Goal: Information Seeking & Learning: Learn about a topic

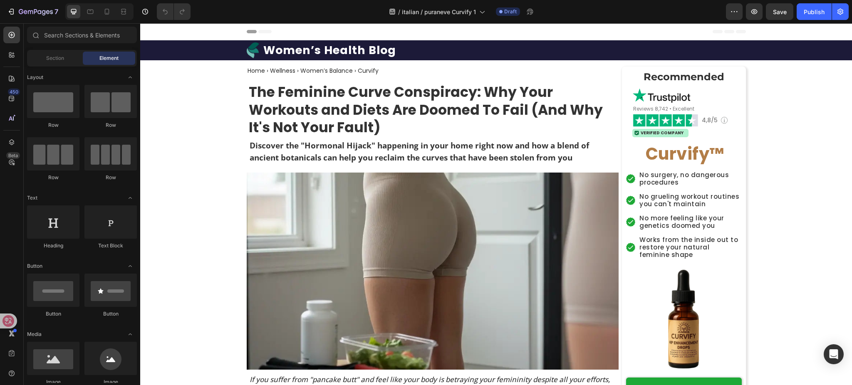
drag, startPoint x: 0, startPoint y: 280, endPoint x: 50, endPoint y: 411, distance: 140.3
click at [753, 12] on icon "button" at bounding box center [754, 11] width 8 height 8
click at [346, 48] on h1 "Women’s Health Blog" at bounding box center [329, 50] width 134 height 16
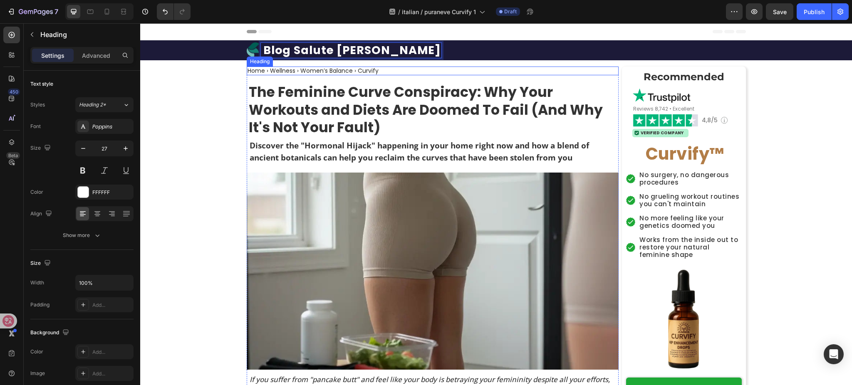
click at [333, 69] on h2 "Home › Wellness › Women’s Balance › Curvify" at bounding box center [313, 71] width 133 height 9
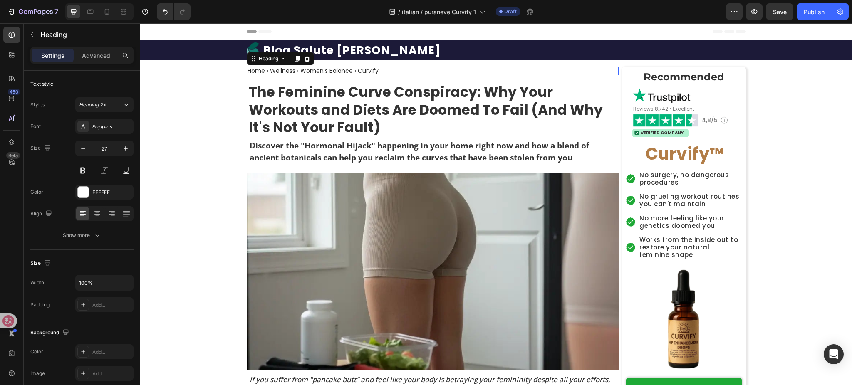
click at [333, 69] on h2 "Home › Wellness › Women’s Balance › Curvify" at bounding box center [313, 71] width 133 height 9
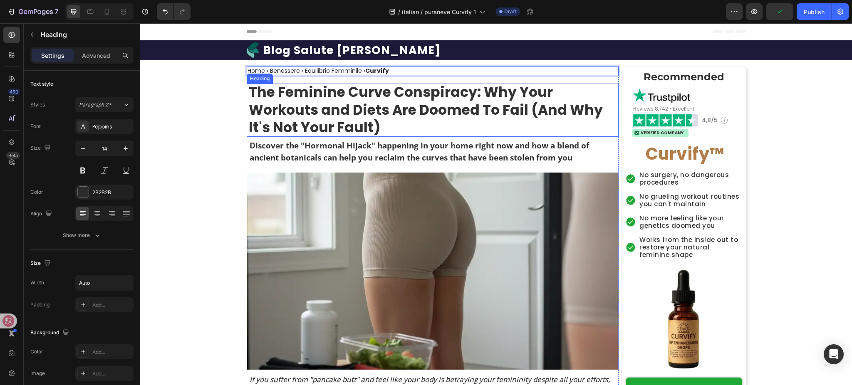
click at [400, 97] on strong "The Feminine Curve Conspiracy: Why Your Workouts and Diets Are Doomed To Fail (…" at bounding box center [426, 109] width 354 height 55
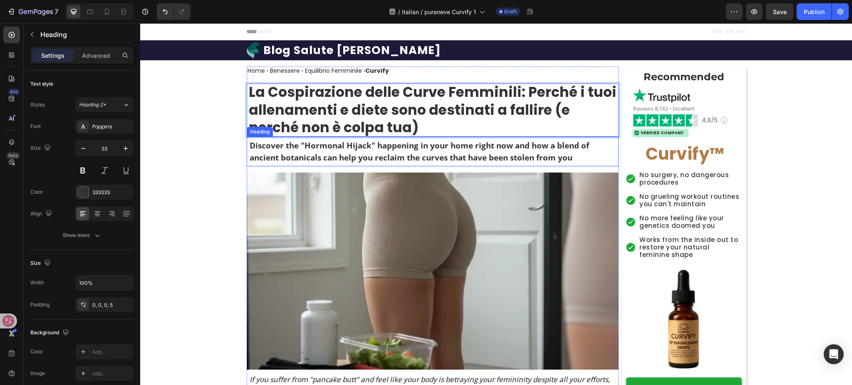
click at [390, 155] on h2 "Discover the "Hormonal Hijack" happening in your home right now and how a blend…" at bounding box center [434, 151] width 370 height 25
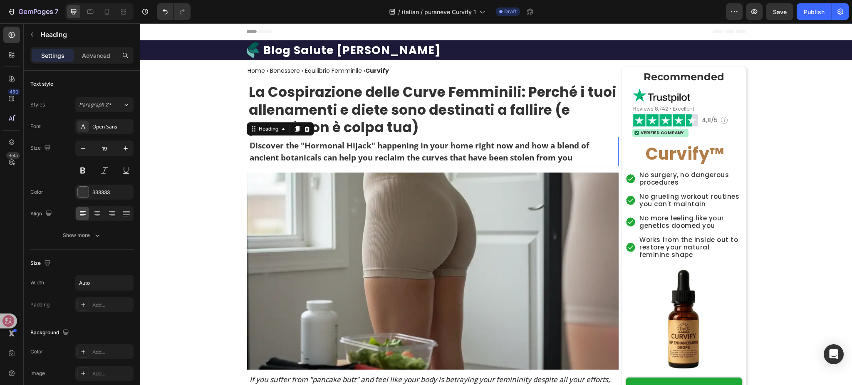
click at [390, 155] on h2 "Discover the "Hormonal Hijack" happening in your home right now and how a blend…" at bounding box center [434, 151] width 370 height 25
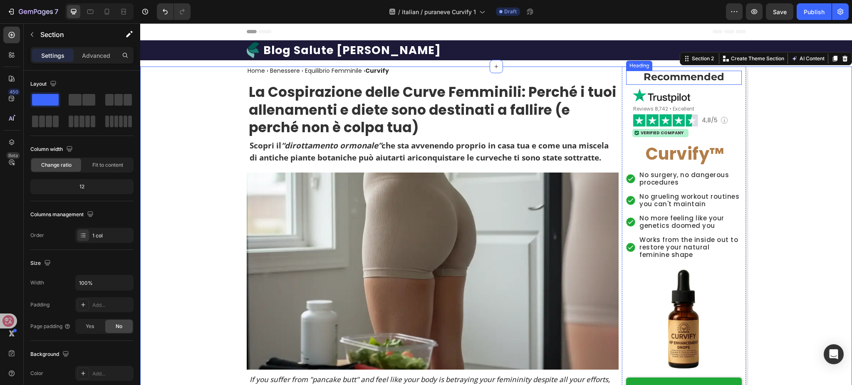
click at [668, 74] on strong "Recommended" at bounding box center [683, 77] width 81 height 12
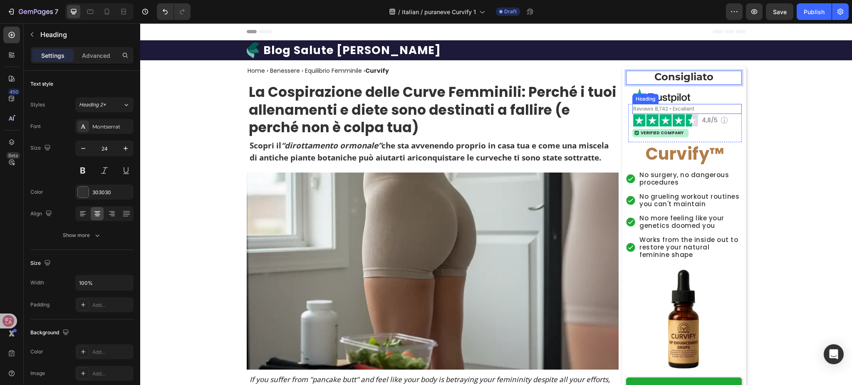
click at [662, 107] on span "Reviews 8,742 • Excellent" at bounding box center [663, 108] width 61 height 7
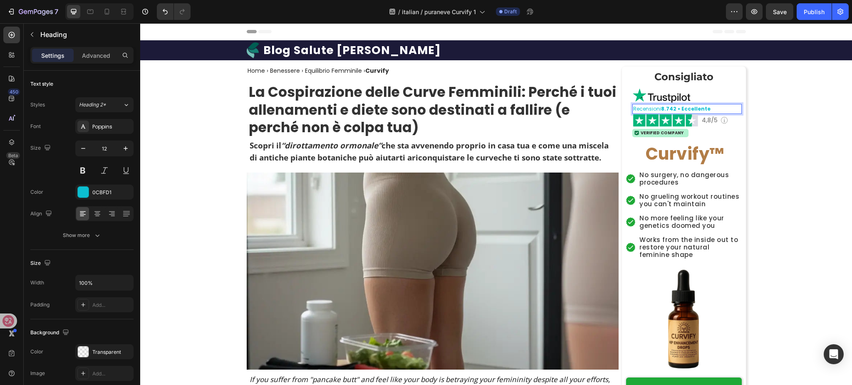
click at [661, 111] on strong "8.742 • Eccellente" at bounding box center [685, 108] width 49 height 7
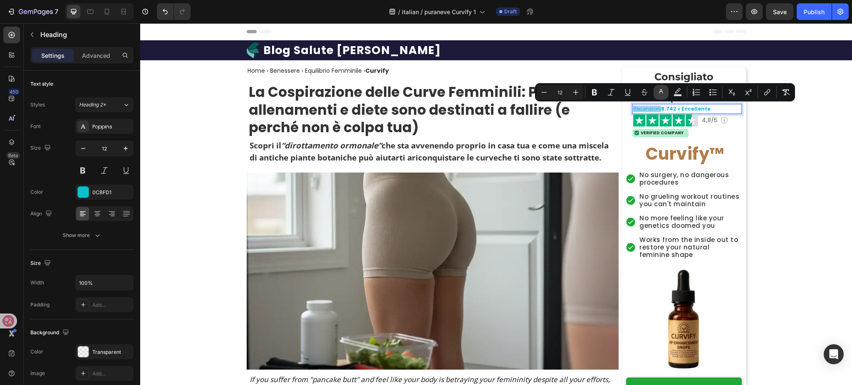
drag, startPoint x: 658, startPoint y: 93, endPoint x: 656, endPoint y: 97, distance: 4.5
click at [657, 93] on icon "Editor contextual toolbar" at bounding box center [661, 92] width 8 height 8
type input "0CBFD1"
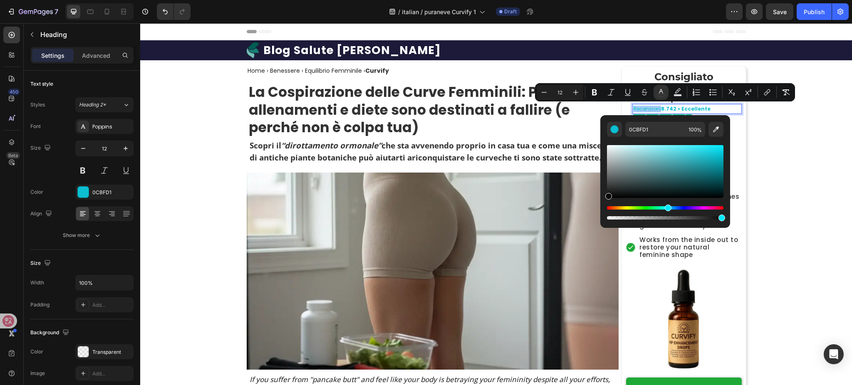
drag, startPoint x: 642, startPoint y: 173, endPoint x: 605, endPoint y: 196, distance: 43.7
click at [607, 196] on div "Editor contextual toolbar" at bounding box center [665, 171] width 116 height 53
type input "070707"
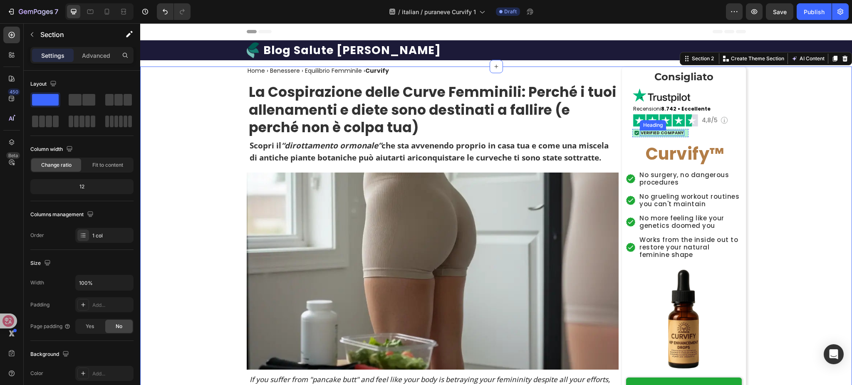
click at [664, 135] on h2 "Verified Company" at bounding box center [661, 133] width 44 height 6
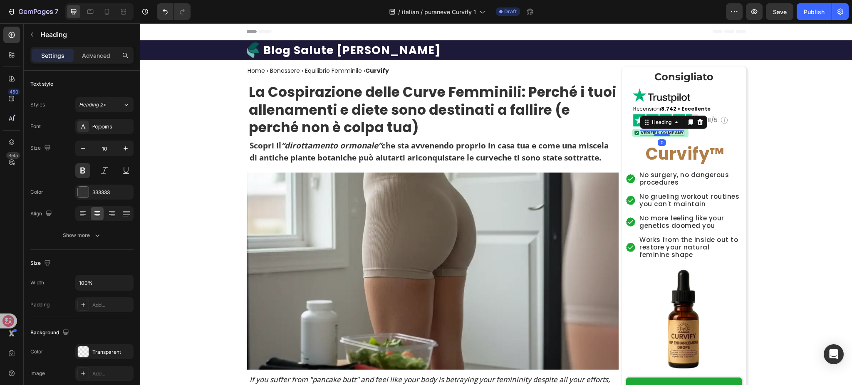
click at [664, 135] on div "Verified Company Heading 0" at bounding box center [661, 133] width 44 height 6
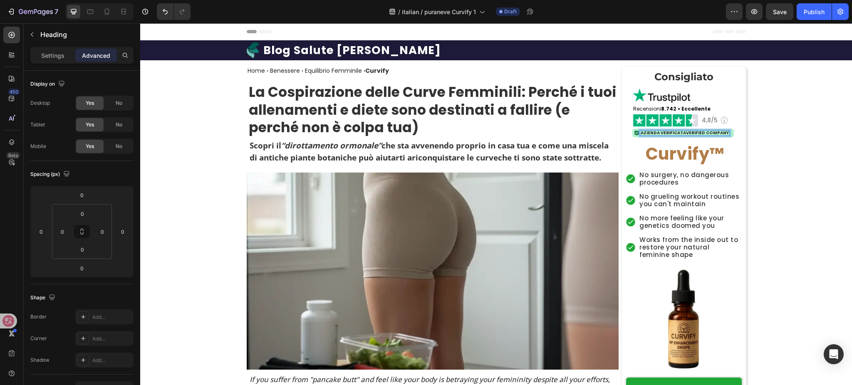
click at [682, 131] on p "Azienda VerificataVerified Company" at bounding box center [684, 133] width 88 height 4
click at [681, 131] on p "Azienda VerificataVerified Company" at bounding box center [684, 133] width 88 height 4
click at [682, 131] on p "Azienda VerificataVerified Company" at bounding box center [684, 133] width 88 height 4
click at [716, 135] on p "Azienda VerificataVerified Company" at bounding box center [684, 133] width 88 height 4
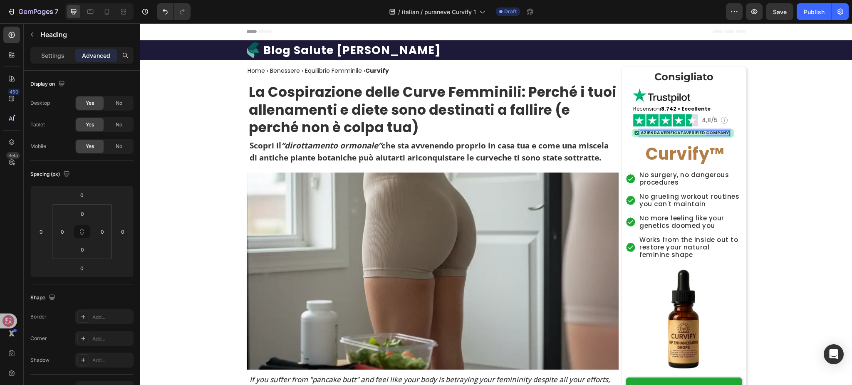
click at [716, 135] on p "Azienda VerificataVerified Company" at bounding box center [684, 133] width 88 height 4
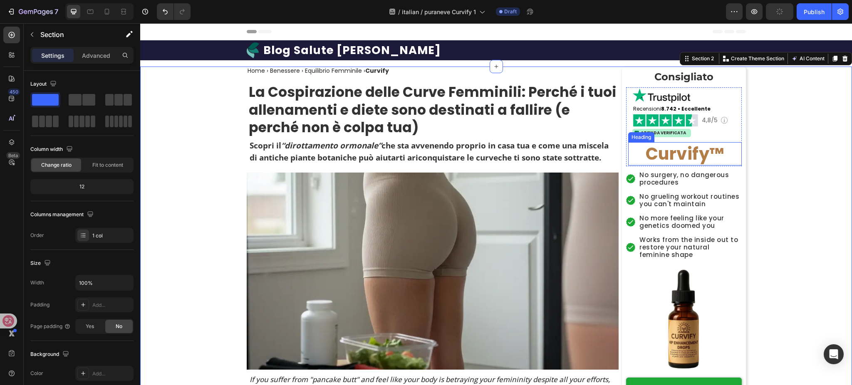
click at [704, 163] on h2 "Curvify ™" at bounding box center [685, 153] width 114 height 23
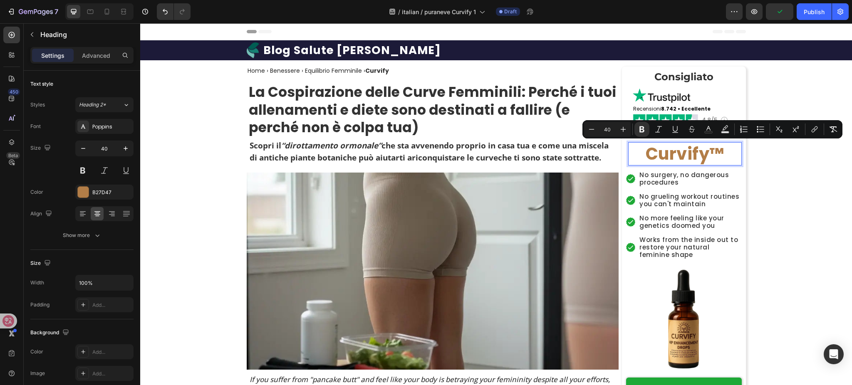
click at [720, 153] on p "Curvify ™" at bounding box center [685, 154] width 112 height 22
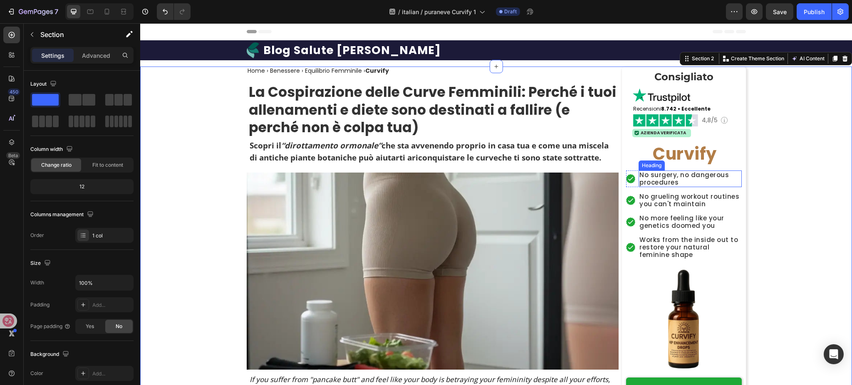
click at [679, 172] on h2 "No surgery, no dangerous procedures" at bounding box center [689, 178] width 103 height 17
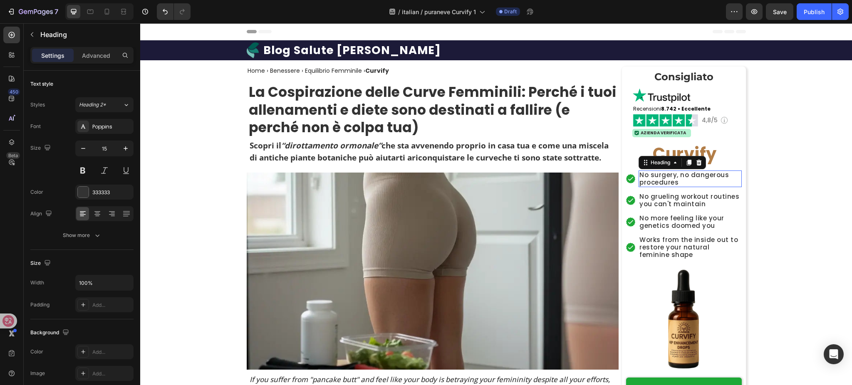
click at [679, 172] on h2 "No surgery, no dangerous procedures" at bounding box center [689, 178] width 103 height 17
click at [666, 198] on h2 "No grueling workout routines you can't maintain" at bounding box center [689, 200] width 103 height 17
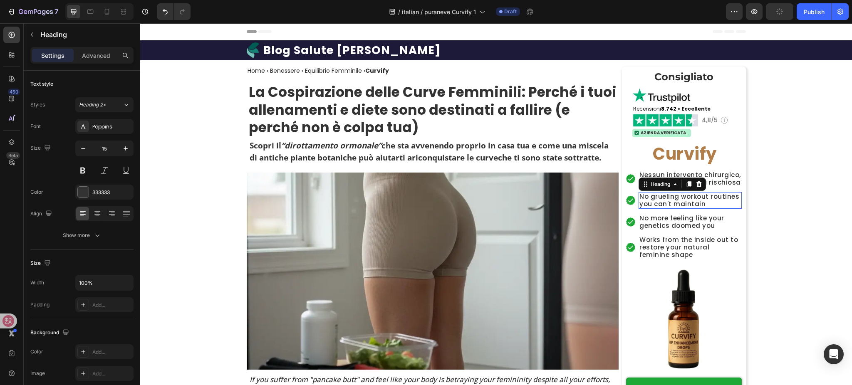
click at [666, 198] on h2 "No grueling workout routines you can't maintain" at bounding box center [689, 200] width 103 height 17
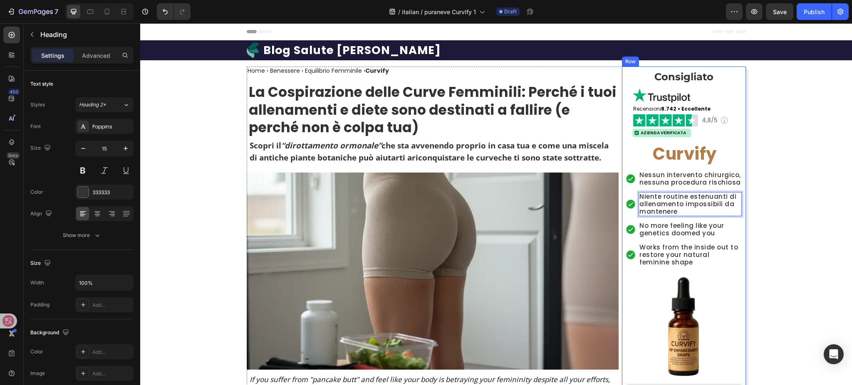
click at [706, 227] on h2 "No more feeling like your genetics doomed you" at bounding box center [689, 229] width 103 height 17
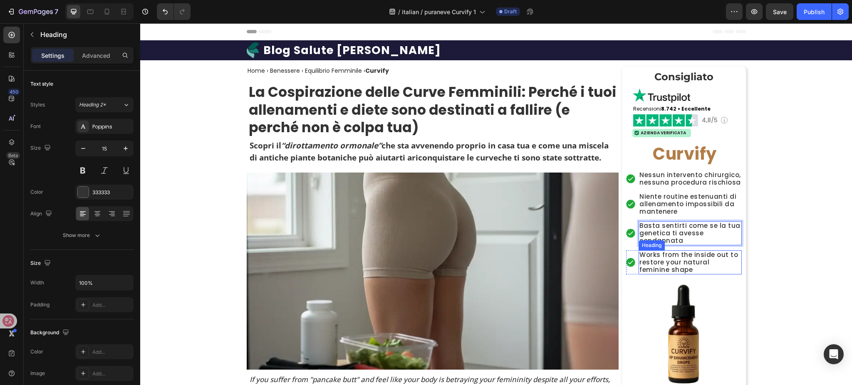
click at [693, 257] on h2 "Works from the inside out to restore your natural feminine shape" at bounding box center [689, 262] width 103 height 24
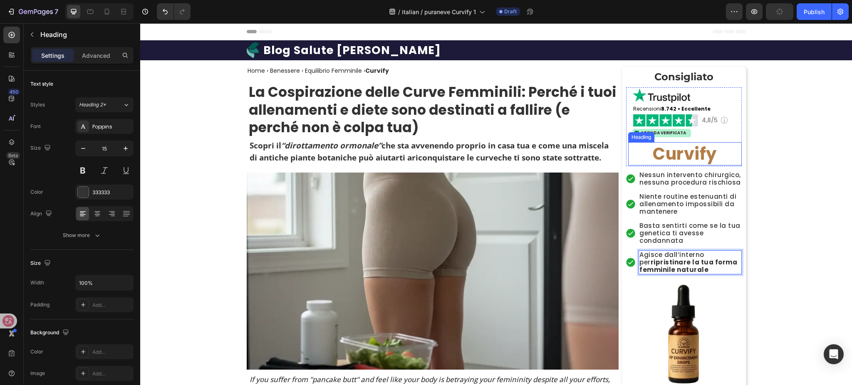
click at [712, 150] on p "Curvify" at bounding box center [685, 154] width 112 height 22
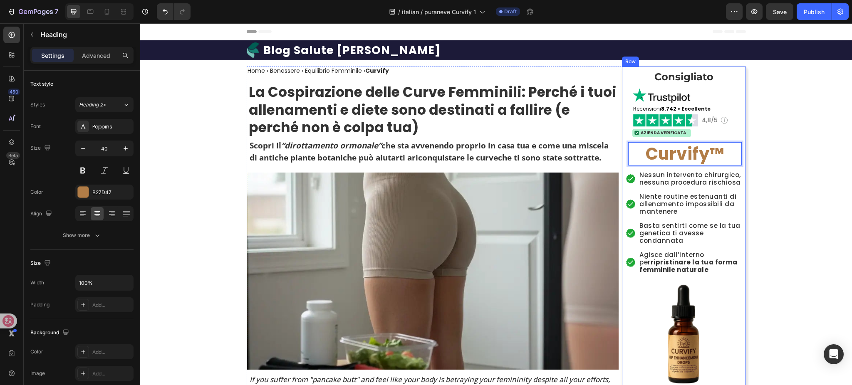
scroll to position [166, 0]
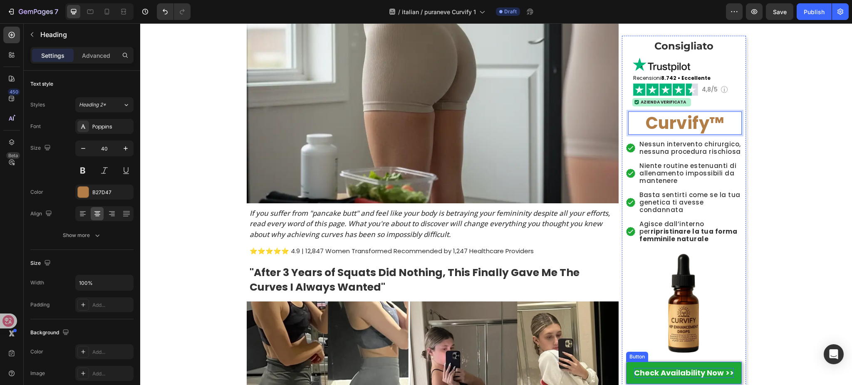
click at [659, 369] on strong "Check Availability Now >>" at bounding box center [684, 373] width 100 height 10
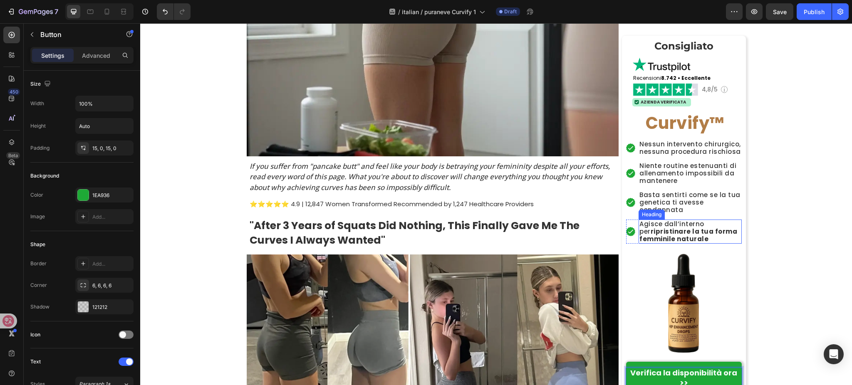
scroll to position [222, 0]
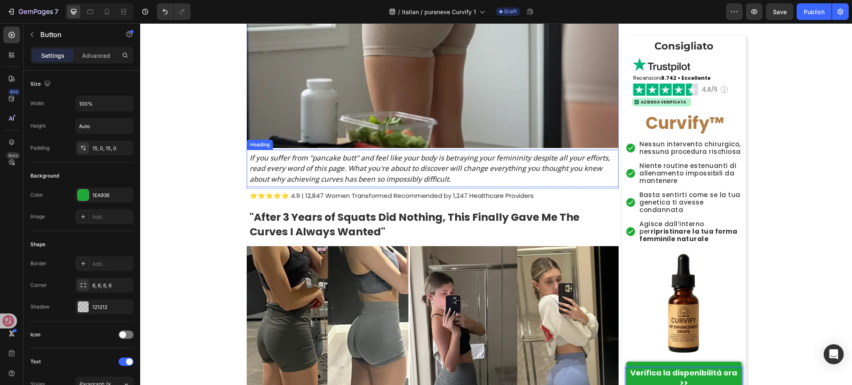
click at [317, 153] on h2 "If you suffer from "pancake butt" and feel like your body is betraying your fem…" at bounding box center [434, 169] width 370 height 34
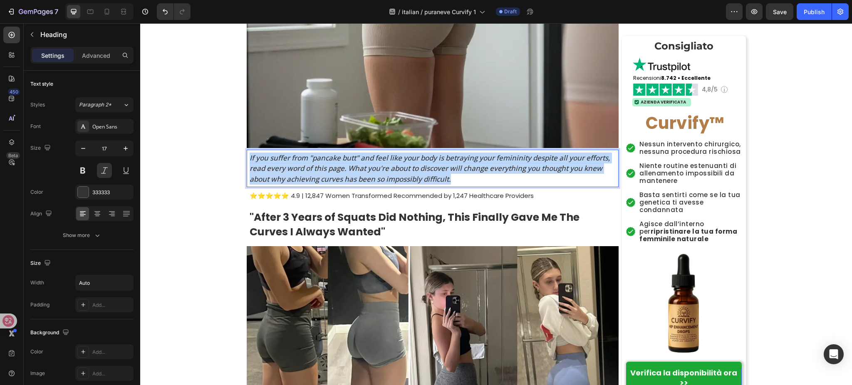
click at [317, 153] on p "If you suffer from "pancake butt" and feel like your body is betraying your fem…" at bounding box center [433, 169] width 368 height 32
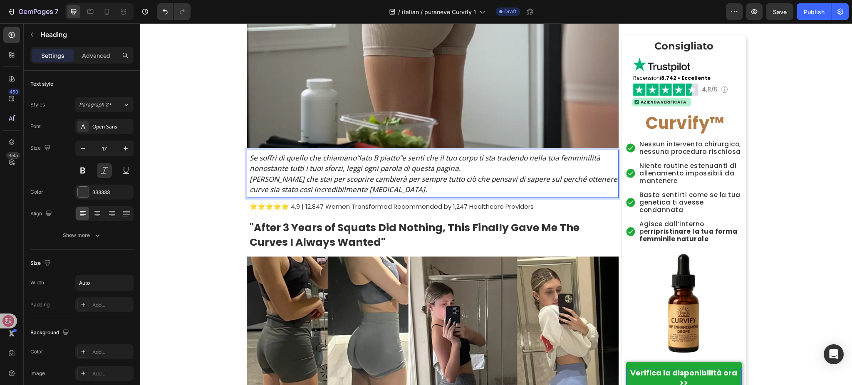
click at [249, 180] on p "Se soffri di quello che chiamano “lato B piatto” e senti che il tuo corpo ti st…" at bounding box center [433, 174] width 368 height 42
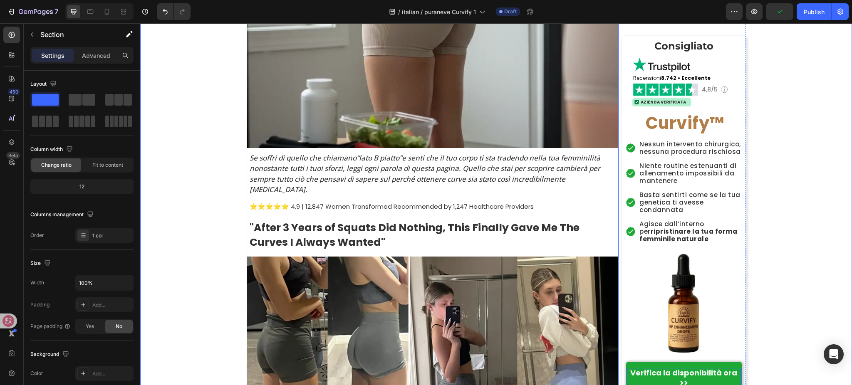
click at [381, 202] on p "⭐⭐⭐⭐⭐ 4.9 | 12,847 Women Transformed Recommended by 1,247 Healthcare Providers" at bounding box center [433, 206] width 368 height 8
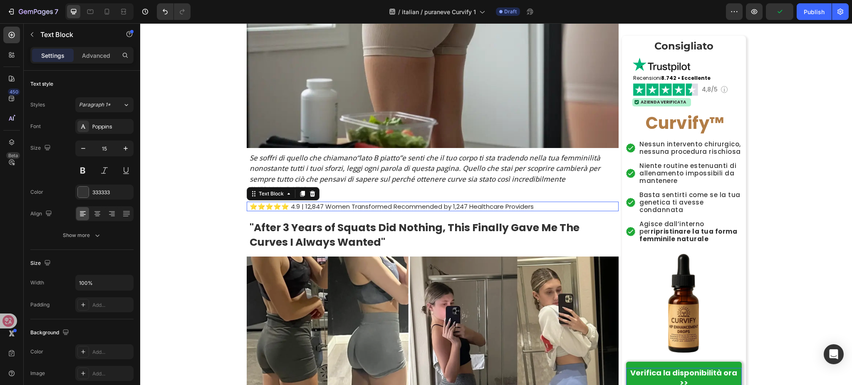
click at [381, 202] on p "⭐⭐⭐⭐⭐ 4.9 | 12,847 Women Transformed Recommended by 1,247 Healthcare Providers" at bounding box center [433, 206] width 368 height 8
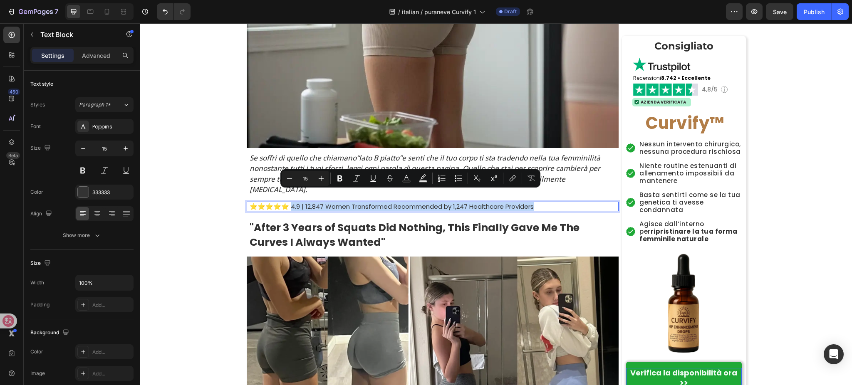
drag, startPoint x: 289, startPoint y: 197, endPoint x: 563, endPoint y: 191, distance: 273.2
click at [563, 202] on p "⭐⭐⭐⭐⭐ 4.9 | 12,847 Women Transformed Recommended by 1,247 Healthcare Providers" at bounding box center [433, 206] width 368 height 8
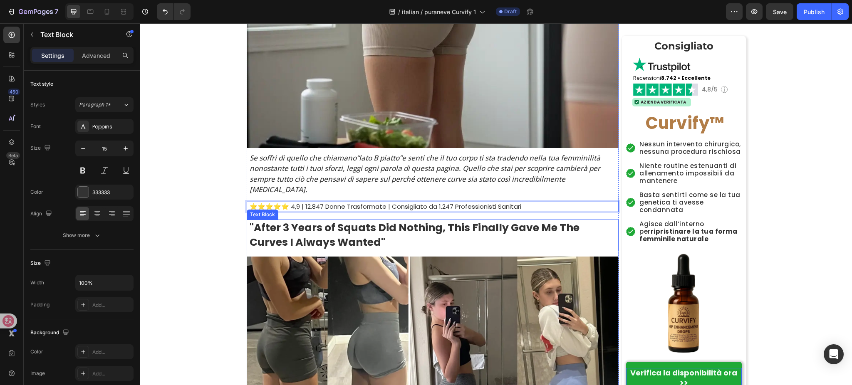
click at [355, 228] on p ""After 3 Years of Squats Did Nothing, This Finally Gave Me The Curves I Always …" at bounding box center [433, 234] width 368 height 29
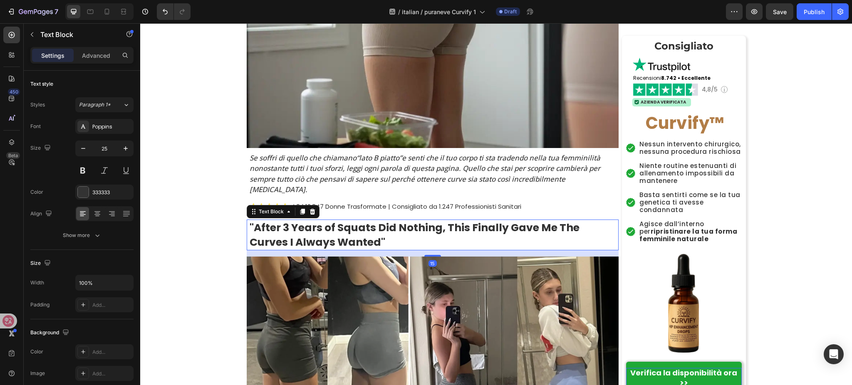
click at [355, 228] on p ""After 3 Years of Squats Did Nothing, This Finally Gave Me The Curves I Always …" at bounding box center [433, 234] width 368 height 29
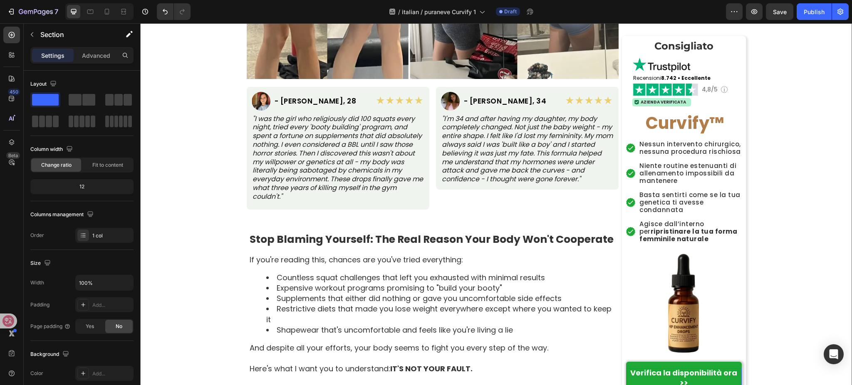
scroll to position [610, 0]
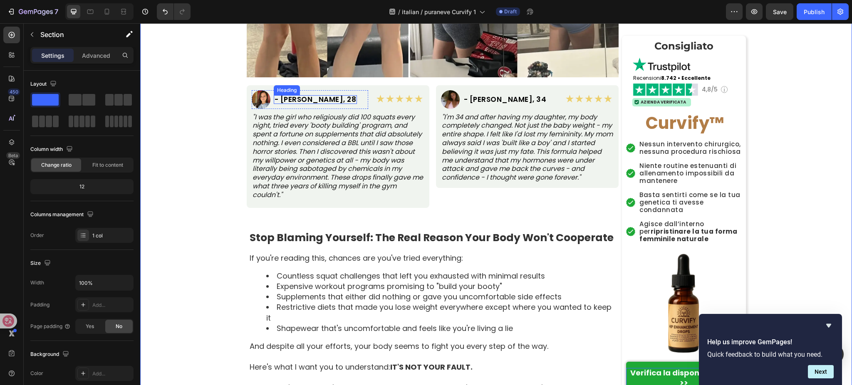
click at [310, 95] on h2 "- [PERSON_NAME], 28" at bounding box center [316, 99] width 84 height 9
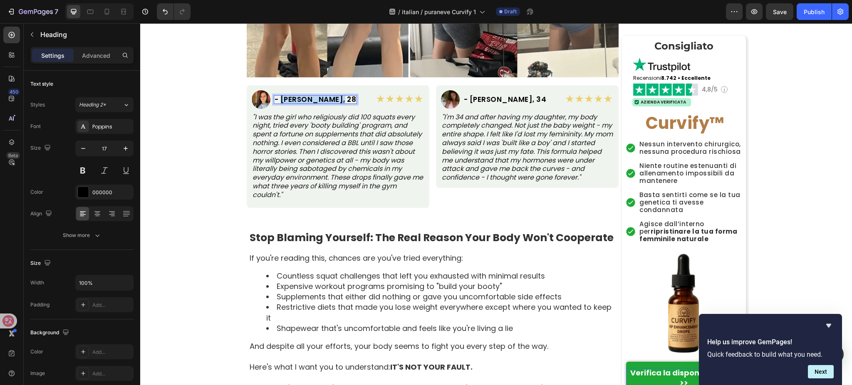
drag, startPoint x: 276, startPoint y: 89, endPoint x: 328, endPoint y: 88, distance: 52.0
click at [328, 95] on h2 "- [PERSON_NAME], 28" at bounding box center [316, 99] width 84 height 9
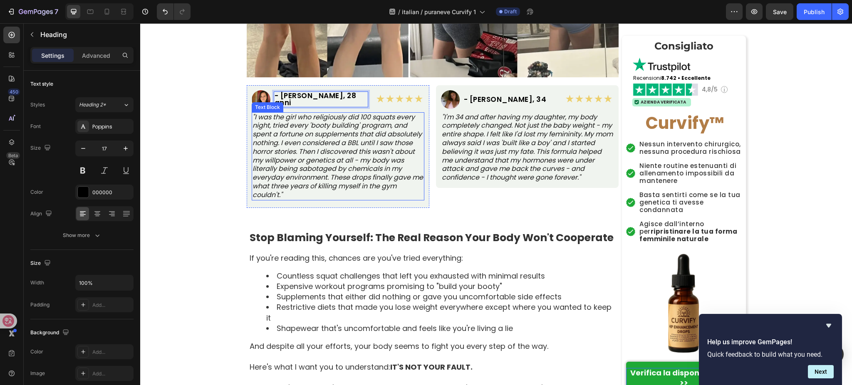
click at [371, 159] on p ""I was the girl who religiously did 100 squats every night, tried every 'booty …" at bounding box center [337, 156] width 171 height 86
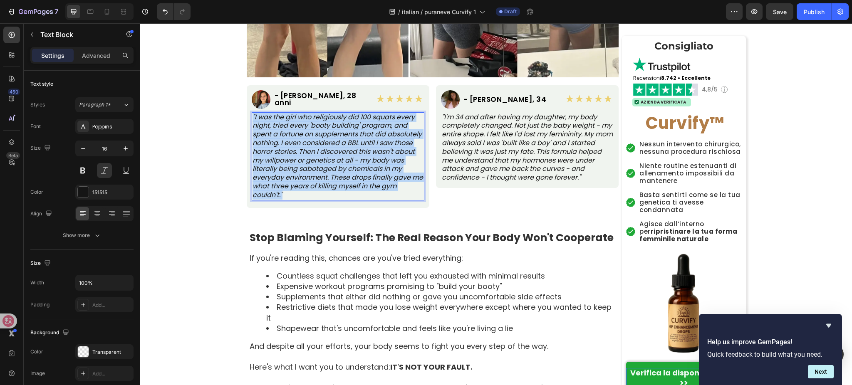
click at [371, 159] on p ""I was the girl who religiously did 100 squats every night, tried every 'booty …" at bounding box center [337, 156] width 171 height 86
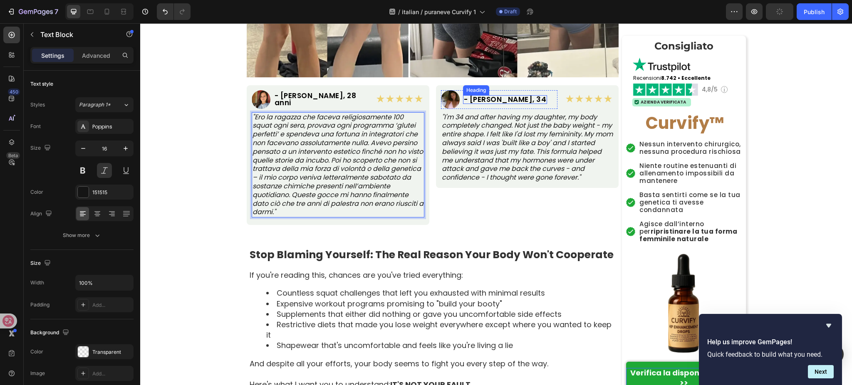
click at [480, 95] on h2 "- [PERSON_NAME], 34" at bounding box center [505, 99] width 84 height 9
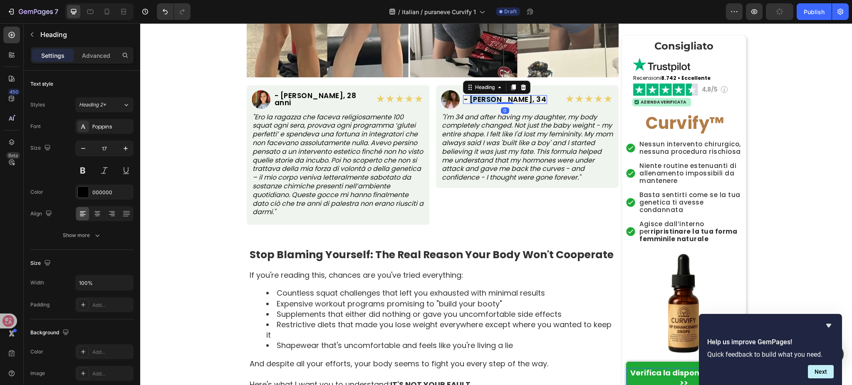
click at [480, 95] on h2 "- [PERSON_NAME], 34" at bounding box center [505, 99] width 84 height 9
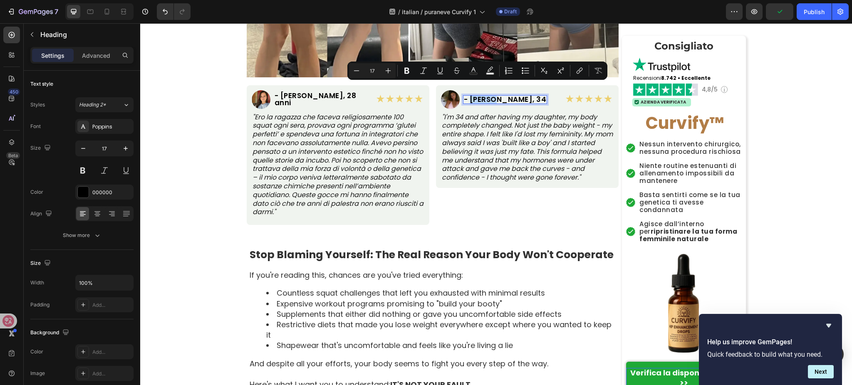
click at [470, 96] on p "- [PERSON_NAME], 34" at bounding box center [505, 99] width 83 height 7
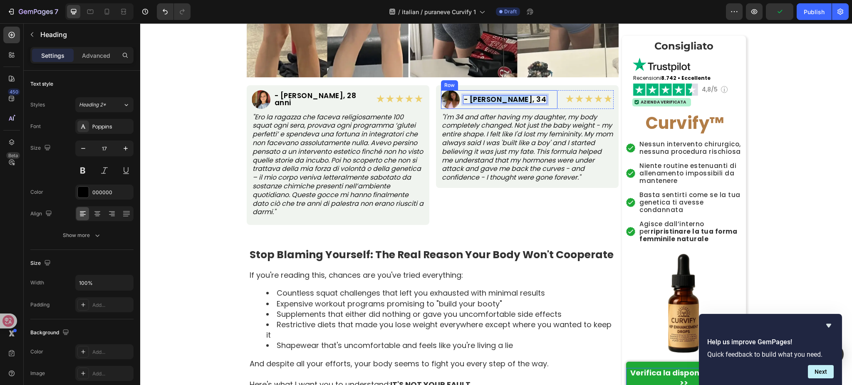
drag, startPoint x: 467, startPoint y: 89, endPoint x: 520, endPoint y: 85, distance: 53.0
click at [520, 90] on div "Image - [PERSON_NAME], 34 Heading 0 Row" at bounding box center [499, 99] width 116 height 19
click at [459, 134] on p ""I'm 34 and after having my daughter, my body completely changed. Not just the …" at bounding box center [527, 147] width 171 height 69
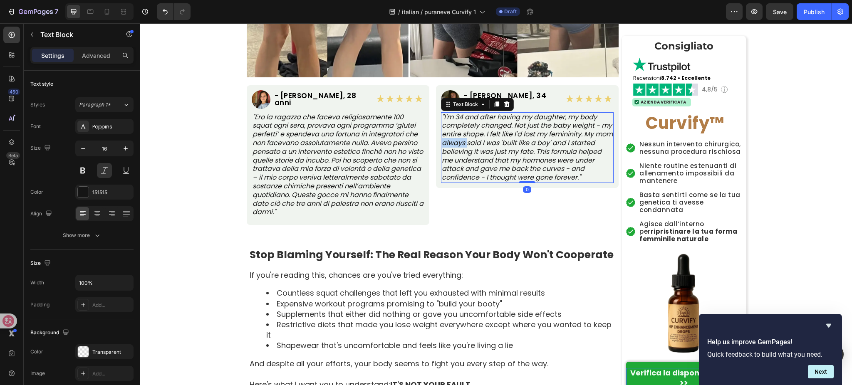
click at [459, 134] on p ""I'm 34 and after having my daughter, my body completely changed. Not just the …" at bounding box center [527, 147] width 171 height 69
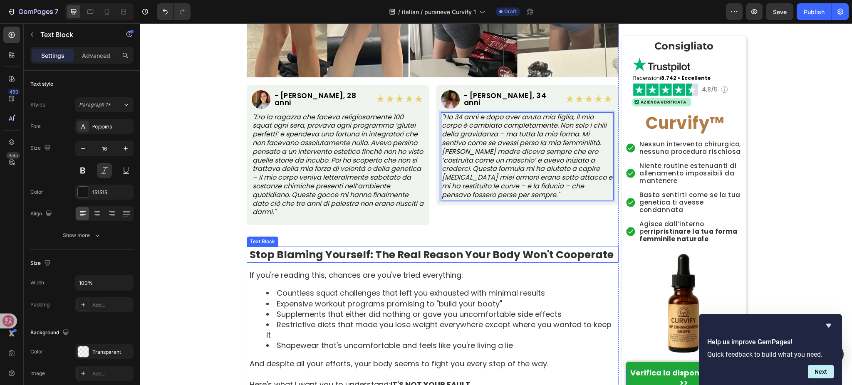
scroll to position [776, 0]
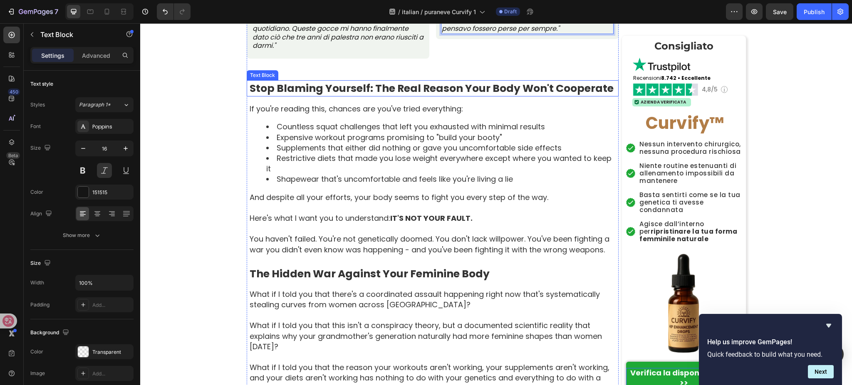
click at [417, 81] on strong "Stop Blaming Yourself: The Real Reason Your Body Won't Cooperate" at bounding box center [431, 88] width 364 height 15
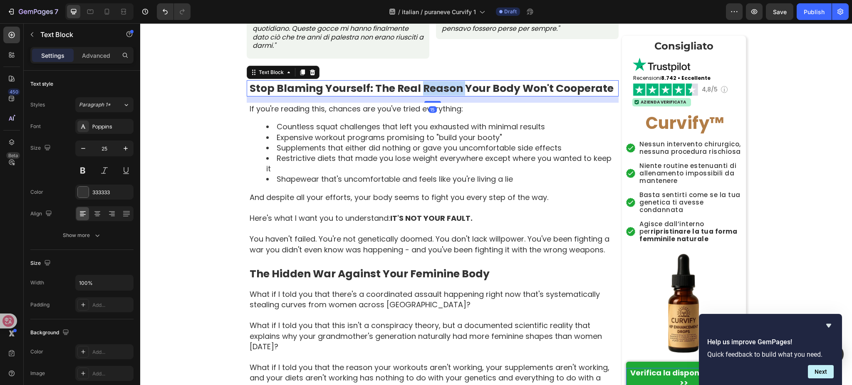
click at [417, 81] on strong "Stop Blaming Yourself: The Real Reason Your Body Won't Cooperate" at bounding box center [431, 88] width 364 height 15
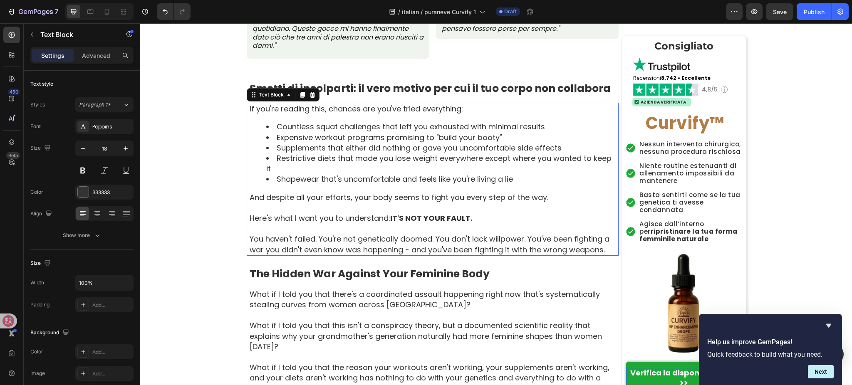
click at [375, 192] on p "And despite all your efforts, your body seems to fight you every step of the wa…" at bounding box center [433, 197] width 368 height 10
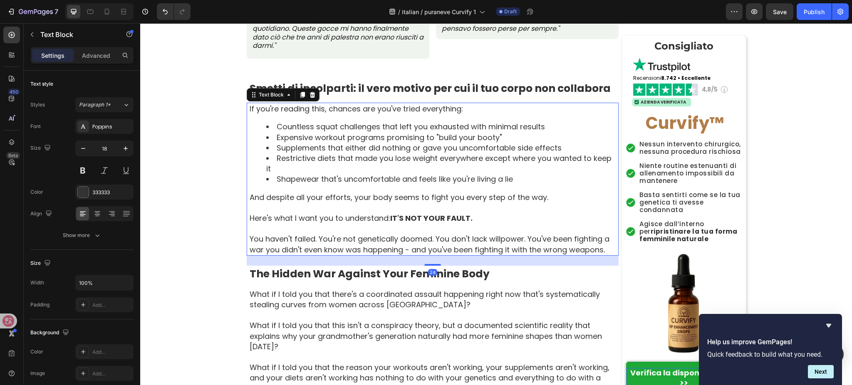
click at [380, 153] on li "Restrictive diets that made you lose weight everywhere except where you wanted …" at bounding box center [441, 163] width 351 height 21
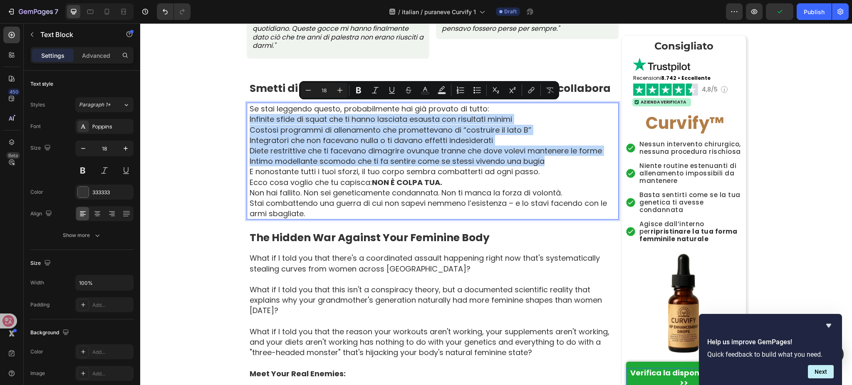
drag, startPoint x: 244, startPoint y: 107, endPoint x: 544, endPoint y: 151, distance: 303.8
click at [544, 151] on div "Se stai leggendo questo, probabilmente hai già provato di tutto: Infinite sfide…" at bounding box center [434, 161] width 370 height 117
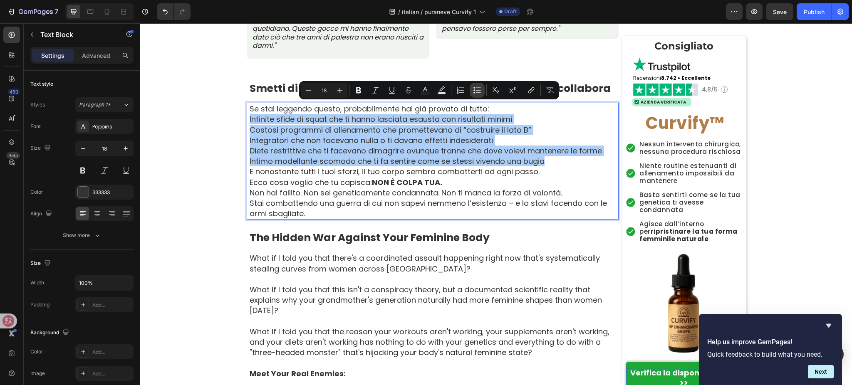
click at [476, 90] on icon "Editor contextual toolbar" at bounding box center [478, 90] width 5 height 0
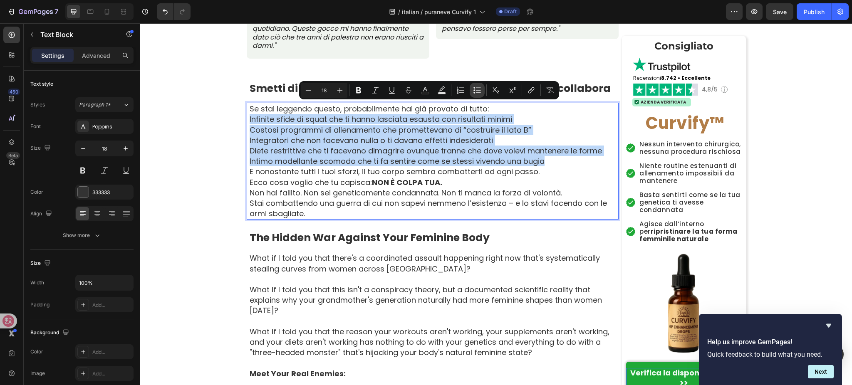
type input "18"
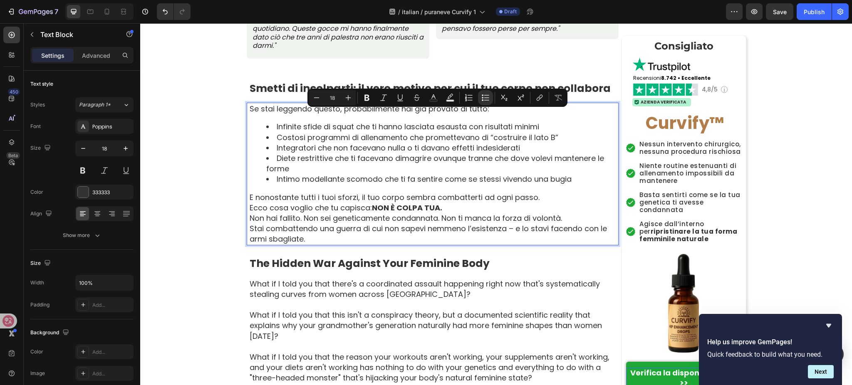
click at [335, 143] on li "Integratori che non facevano nulla o ti davano effetti indesiderati" at bounding box center [441, 148] width 351 height 10
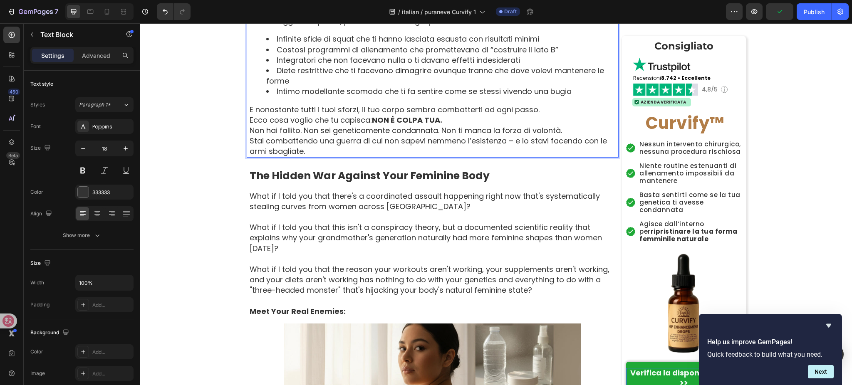
scroll to position [832, 0]
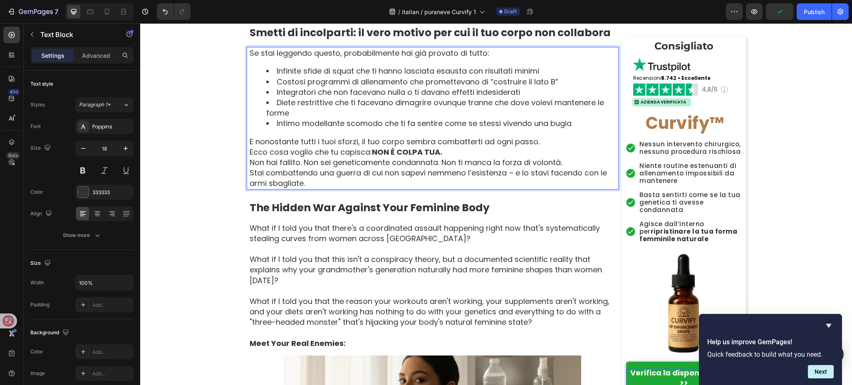
click at [541, 136] on p "E nonostante tutti i tuoi sforzi, il tuo corpo sembra combatterti ad ogni passo." at bounding box center [433, 141] width 368 height 10
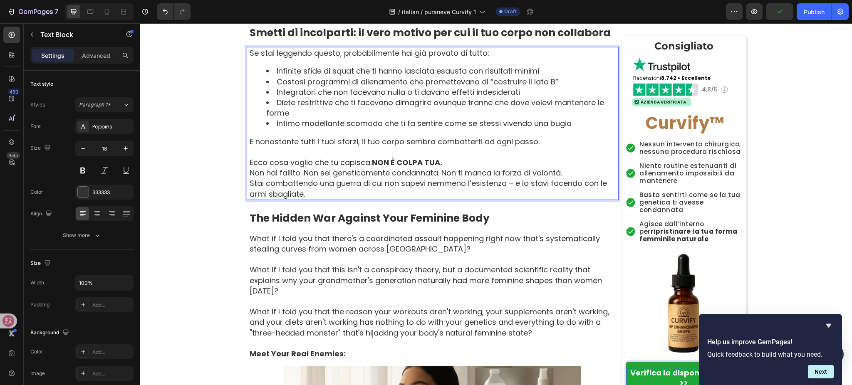
click at [469, 157] on p "Ecco cosa voglio che tu capisca: NON È COLPA TUA." at bounding box center [433, 162] width 368 height 10
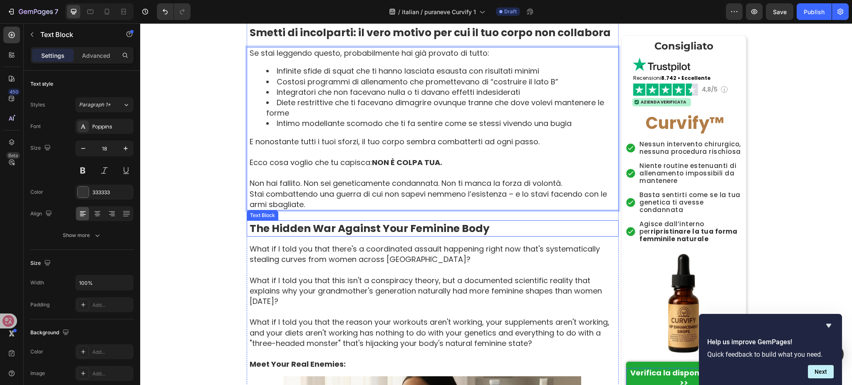
click at [354, 221] on strong "The Hidden War Against Your Feminine Body" at bounding box center [369, 228] width 240 height 15
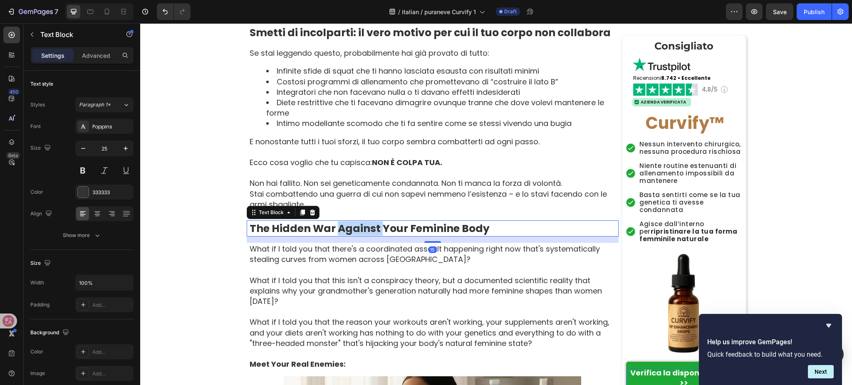
click at [354, 221] on strong "The Hidden War Against Your Feminine Body" at bounding box center [369, 228] width 240 height 15
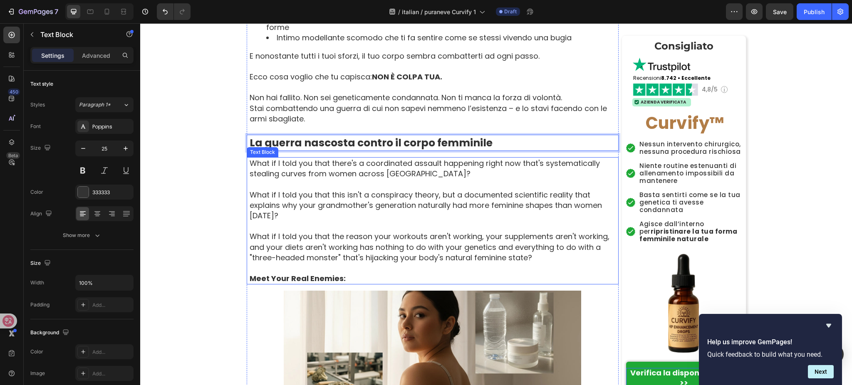
scroll to position [942, 0]
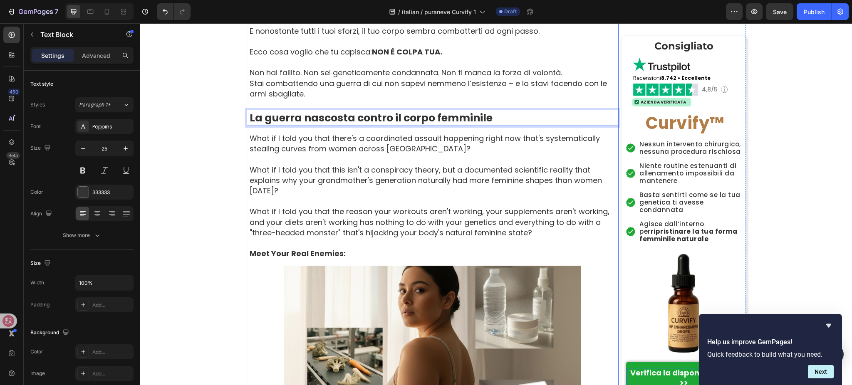
click at [373, 172] on p "What if I told you that this isn't a conspiracy theory, but a documented scient…" at bounding box center [433, 181] width 368 height 32
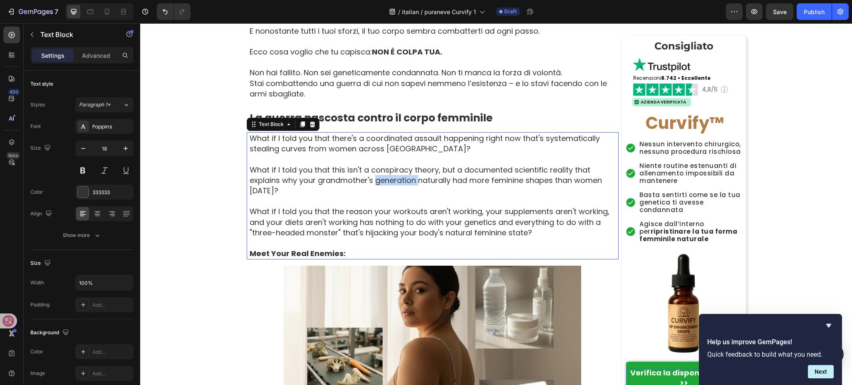
click at [373, 172] on p "What if I told you that this isn't a conspiracy theory, but a documented scient…" at bounding box center [433, 181] width 368 height 32
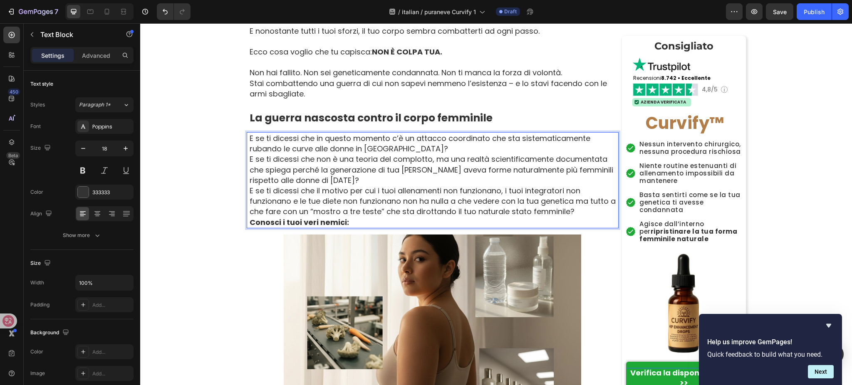
click at [408, 139] on p "E se ti dicessi che in questo momento c’è un attacco coordinato che sta sistema…" at bounding box center [433, 143] width 368 height 21
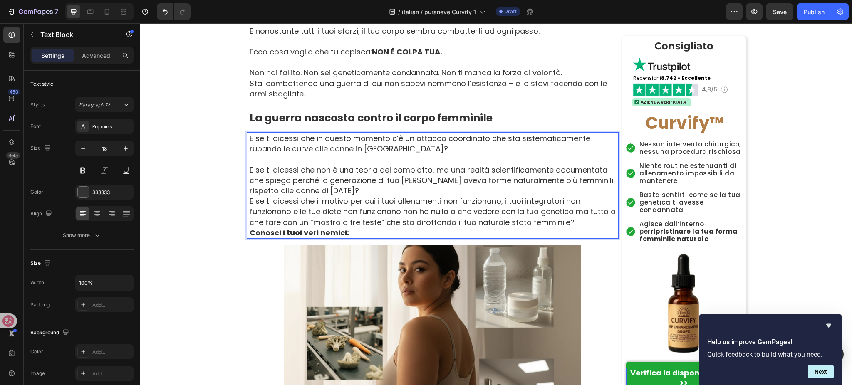
click at [474, 177] on p "E se ti dicessi che non è una teoria del complotto, ma una realtà scientificame…" at bounding box center [433, 181] width 368 height 32
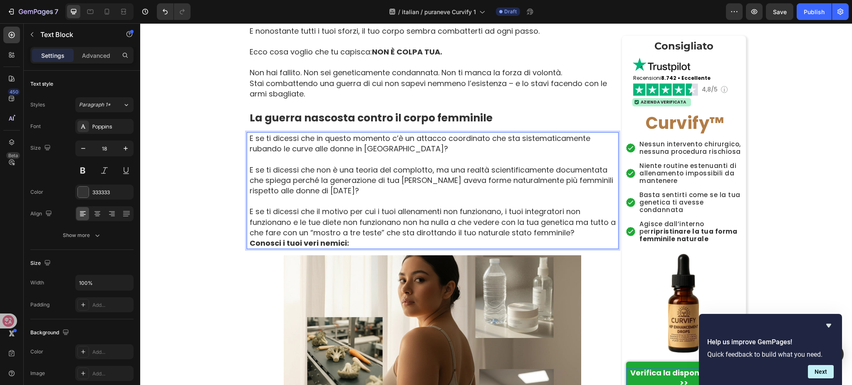
click at [569, 223] on p "E se ti dicessi che il motivo per cui i tuoi allenamenti non funzionano, i tuoi…" at bounding box center [433, 222] width 368 height 32
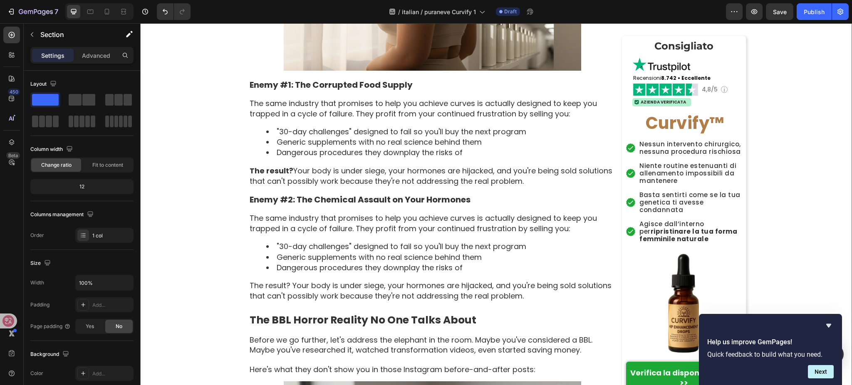
scroll to position [1331, 0]
click at [338, 80] on p "Enemy #1: The Corrupted Food Supply" at bounding box center [433, 85] width 368 height 11
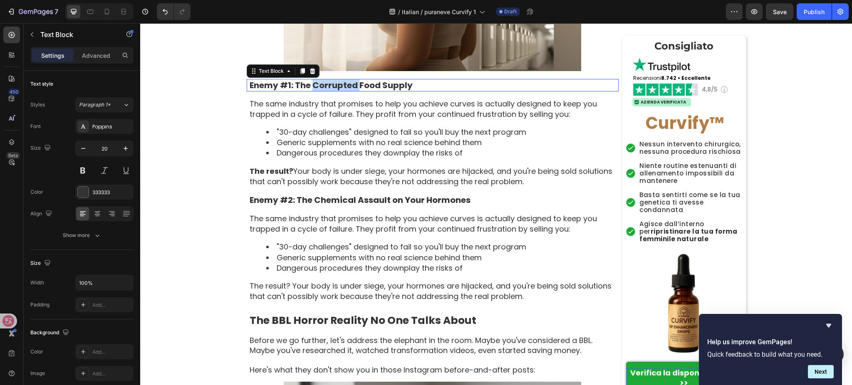
click at [338, 80] on p "Enemy #1: The Corrupted Food Supply" at bounding box center [433, 85] width 368 height 11
click at [433, 149] on div "The same industry that promises to help you achieve curves is actually designed…" at bounding box center [434, 143] width 370 height 90
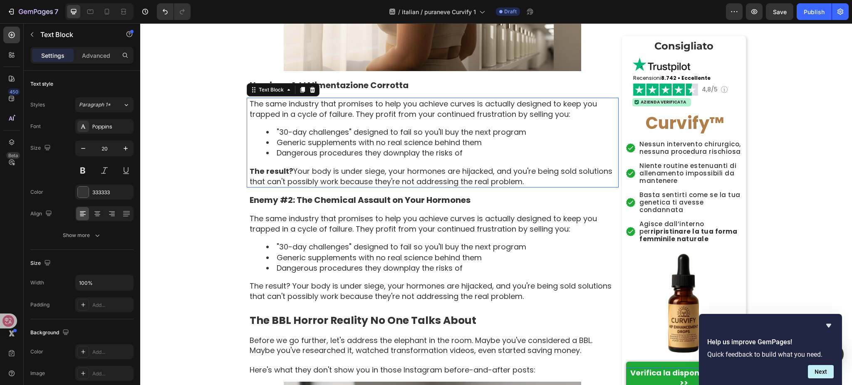
click at [433, 149] on div "The same industry that promises to help you achieve curves is actually designed…" at bounding box center [434, 143] width 370 height 90
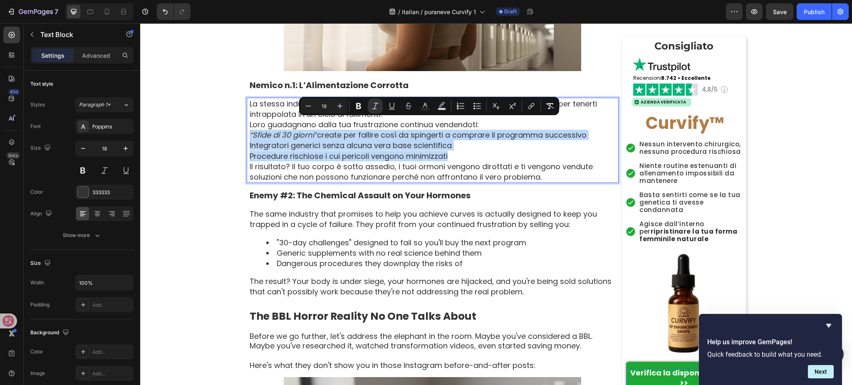
drag, startPoint x: 245, startPoint y: 120, endPoint x: 458, endPoint y: 145, distance: 214.4
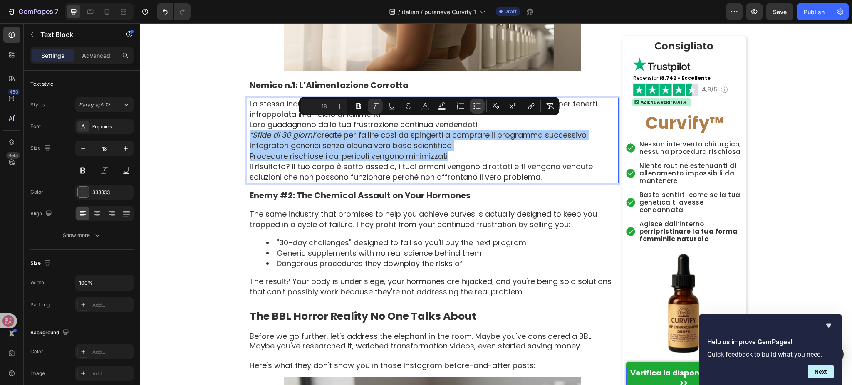
drag, startPoint x: 471, startPoint y: 107, endPoint x: 473, endPoint y: 104, distance: 4.5
click at [472, 107] on button "Bulleted List" at bounding box center [476, 106] width 15 height 15
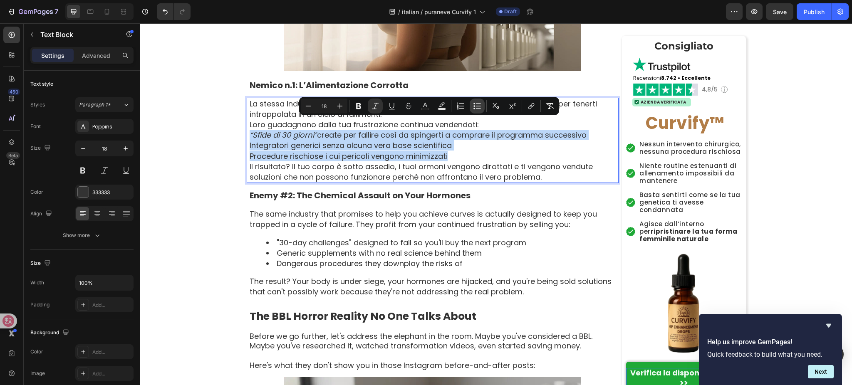
type input "18"
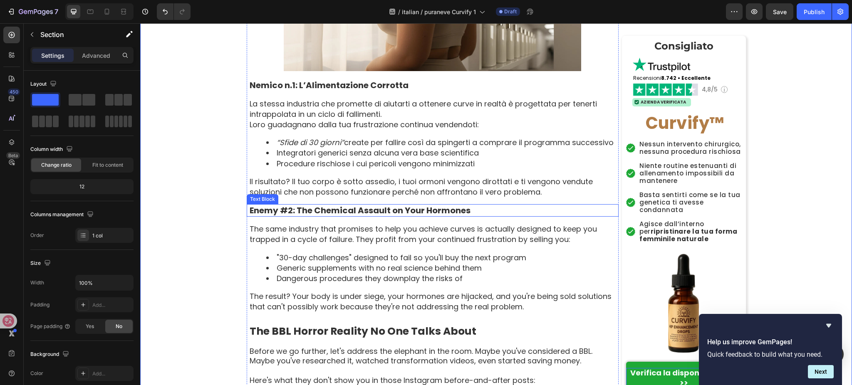
click at [335, 205] on p "Enemy #2: The Chemical Assault on Your Hormones" at bounding box center [433, 210] width 368 height 11
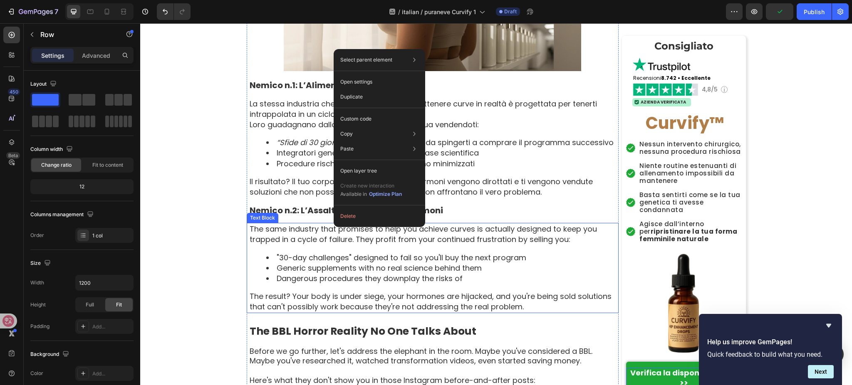
click at [293, 263] on li "Generic supplements with no real science behind them" at bounding box center [441, 268] width 351 height 10
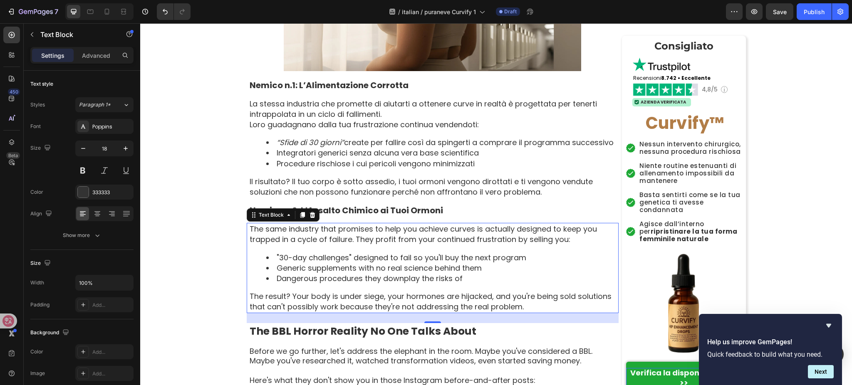
click at [336, 232] on p "The same industry that promises to help you achieve curves is actually designed…" at bounding box center [433, 234] width 368 height 21
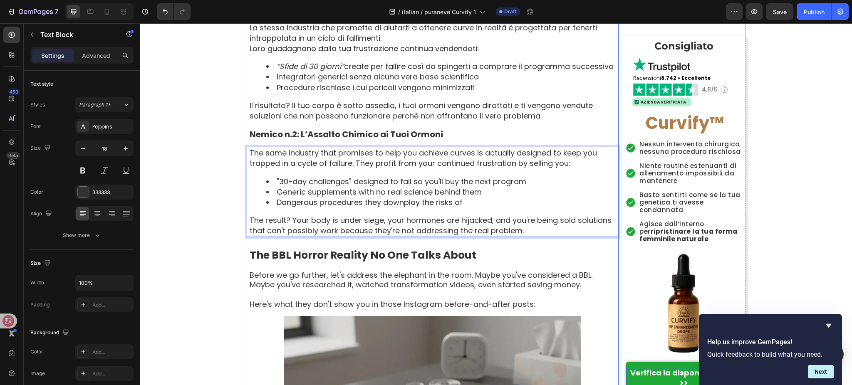
scroll to position [1441, 0]
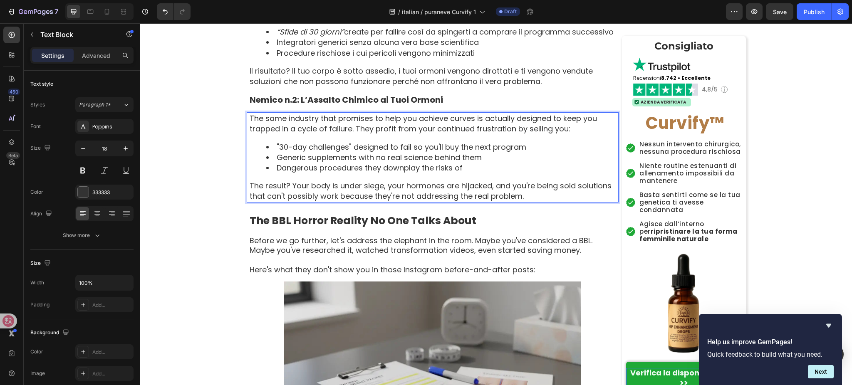
click at [385, 163] on li "Dangerous procedures they downplay the risks of" at bounding box center [441, 168] width 351 height 10
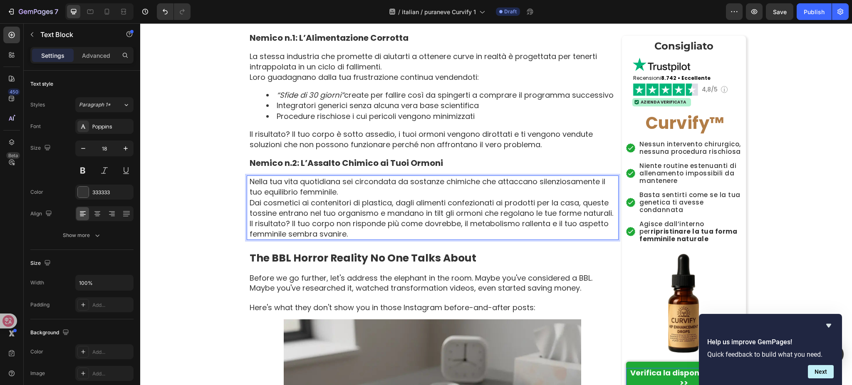
scroll to position [1386, 0]
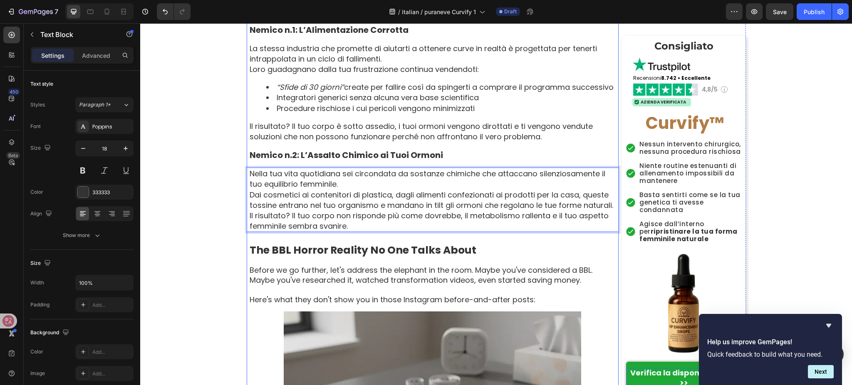
click at [323, 243] on strong "The BBL Horror Reality No One Talks About" at bounding box center [362, 250] width 227 height 15
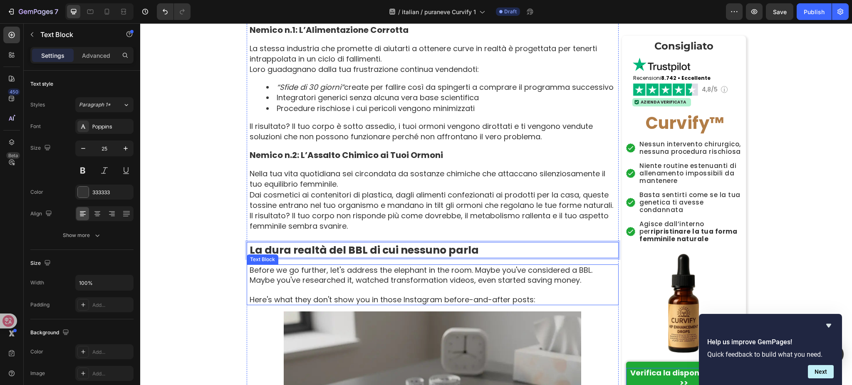
click at [386, 285] on p at bounding box center [433, 290] width 368 height 10
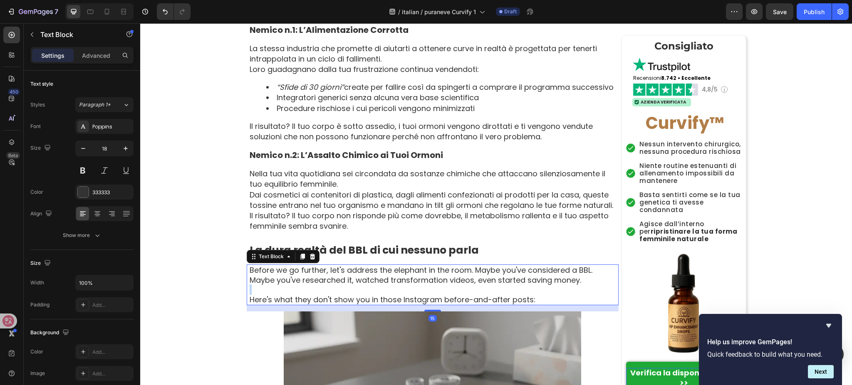
click at [386, 274] on div "Before we go further, let's address the elephant in the room. Maybe you've cons…" at bounding box center [434, 284] width 370 height 41
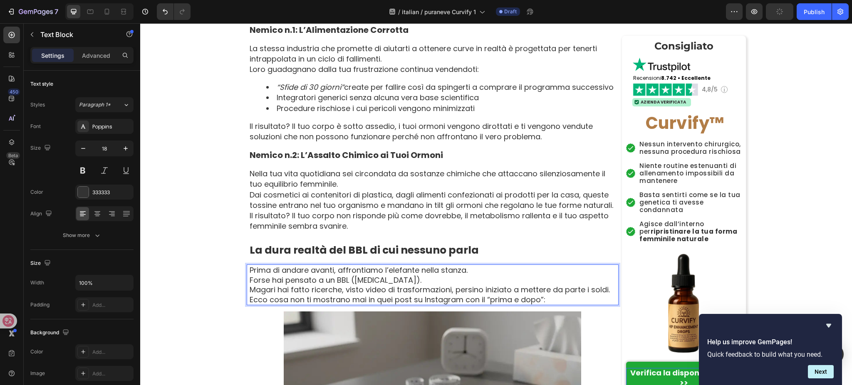
click at [608, 279] on p "Prima di andare avanti, affrontiamo l’elefante nella stanza. Forse hai pensato …" at bounding box center [433, 279] width 368 height 29
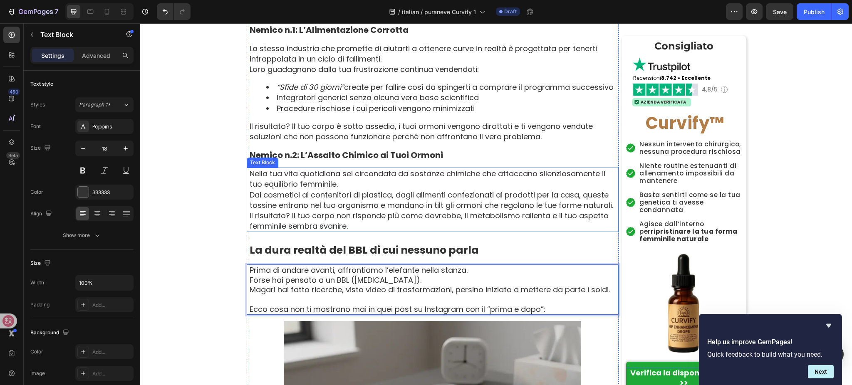
click at [593, 191] on p "Nella tua vita quotidiana sei circondata da sostanze chimiche che attaccano sil…" at bounding box center [433, 189] width 368 height 42
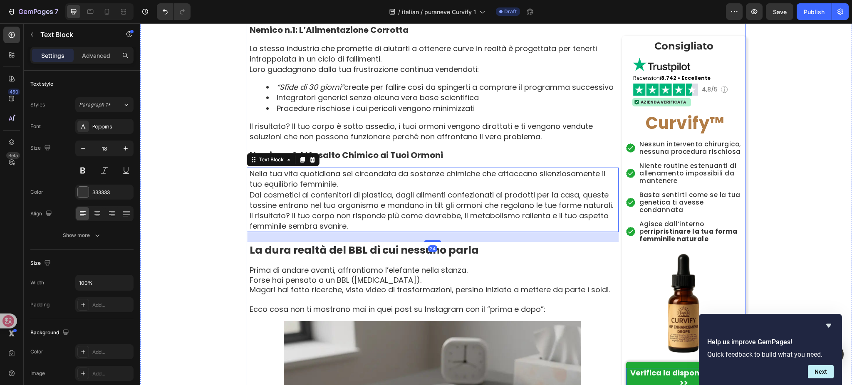
click at [614, 193] on div "Home › Benessere › Equilibrio Femminile › Curvify Heading ⁠⁠⁠⁠⁠⁠⁠ La Cospirazio…" at bounding box center [496, 386] width 499 height 3410
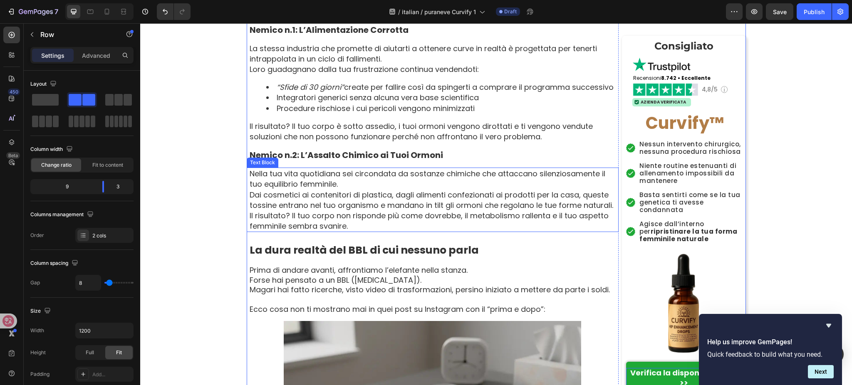
click at [610, 197] on p "Nella tua vita quotidiana sei circondata da sostanze chimiche che attaccano sil…" at bounding box center [433, 189] width 368 height 42
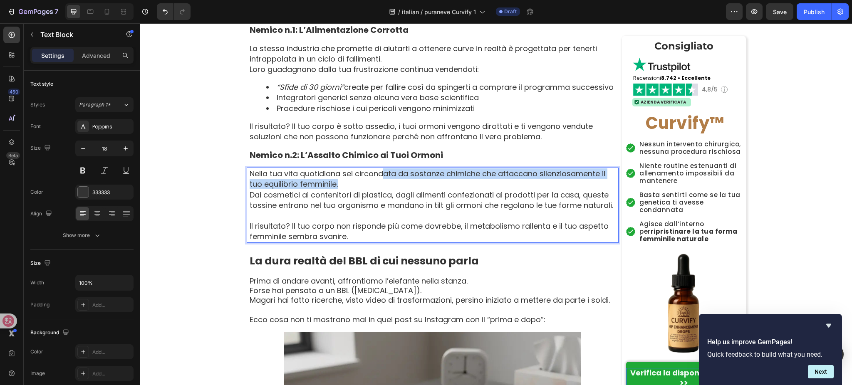
click at [373, 172] on p "Nella tua vita quotidiana sei circondata da sostanze chimiche che attaccano sil…" at bounding box center [433, 189] width 368 height 42
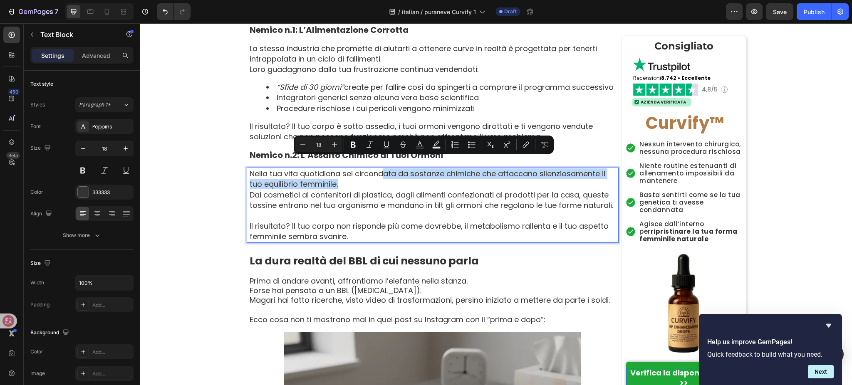
click at [368, 175] on p "Nella tua vita quotidiana sei circondata da sostanze chimiche che attaccano sil…" at bounding box center [433, 189] width 368 height 42
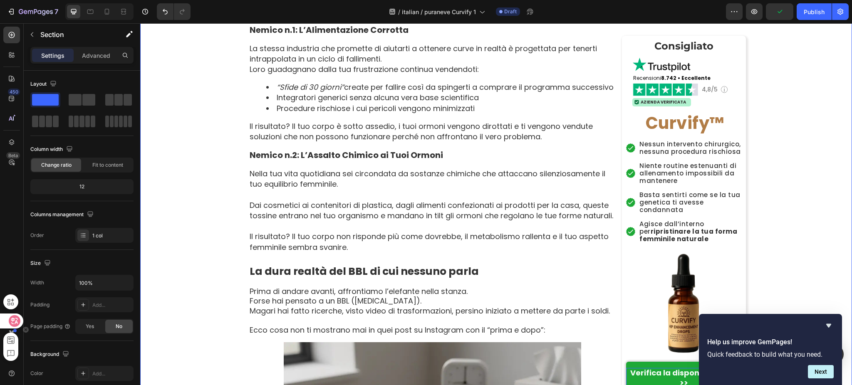
click at [14, 323] on icon at bounding box center [14, 321] width 8 height 8
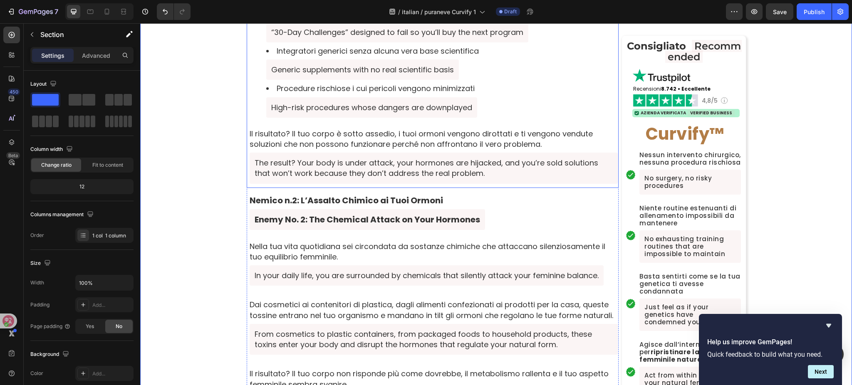
scroll to position [1678, 0]
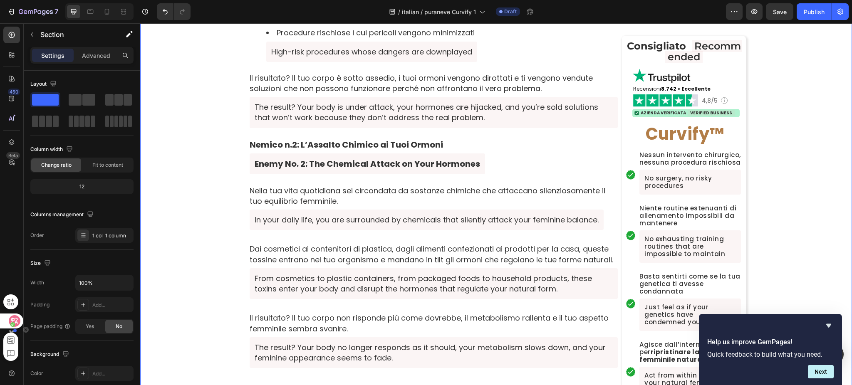
click at [15, 329] on div at bounding box center [14, 325] width 29 height 71
click at [2, 326] on div at bounding box center [11, 321] width 22 height 15
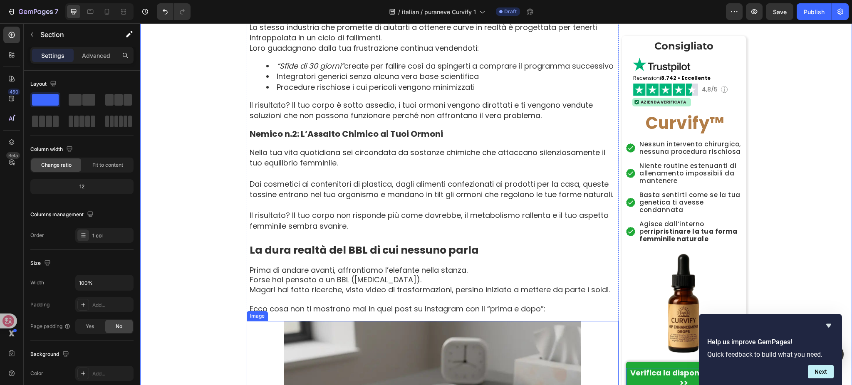
scroll to position [1405, 0]
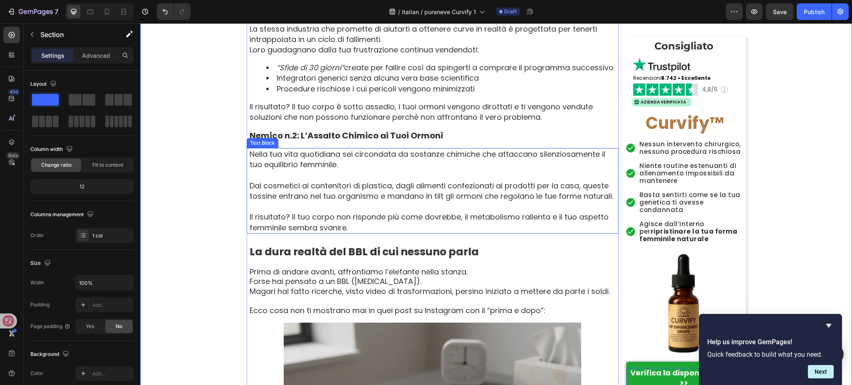
click at [333, 170] on p "⁠⁠⁠⁠⁠⁠⁠ Dai cosmetici ai contenitori di plastica, dagli alimenti confezionati a…" at bounding box center [433, 186] width 368 height 32
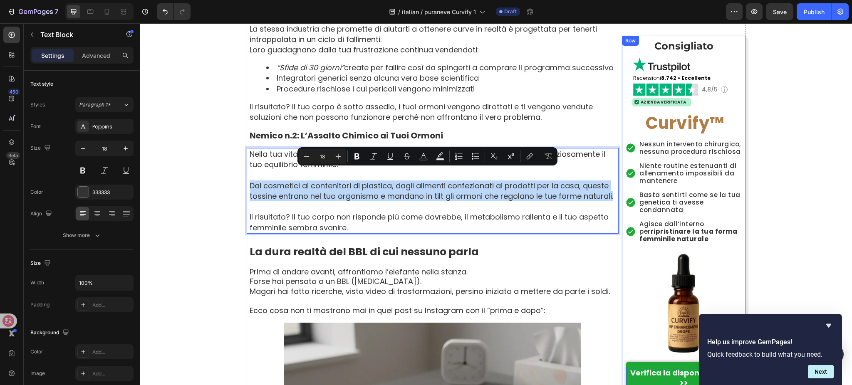
drag, startPoint x: 247, startPoint y: 175, endPoint x: 618, endPoint y: 190, distance: 371.2
click at [618, 190] on div "Home › Benessere › Equilibrio Femminile › Curvify Heading ⁠⁠⁠⁠⁠⁠⁠ La Cospirazio…" at bounding box center [496, 376] width 499 height 3431
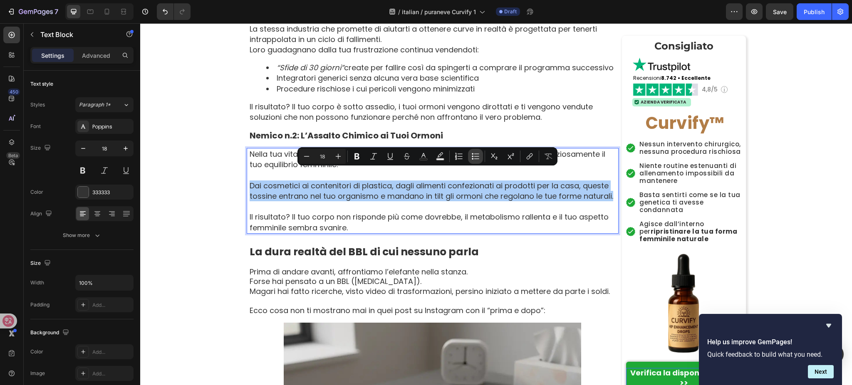
click at [475, 153] on icon "Editor contextual toolbar" at bounding box center [475, 156] width 8 height 8
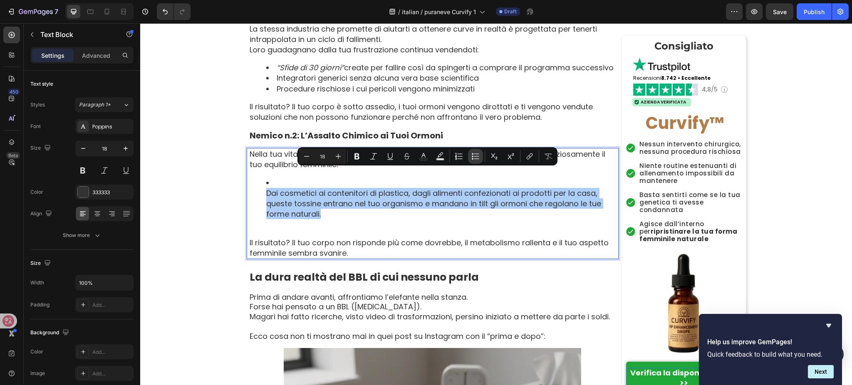
click at [471, 155] on button "Bulleted List" at bounding box center [475, 156] width 15 height 15
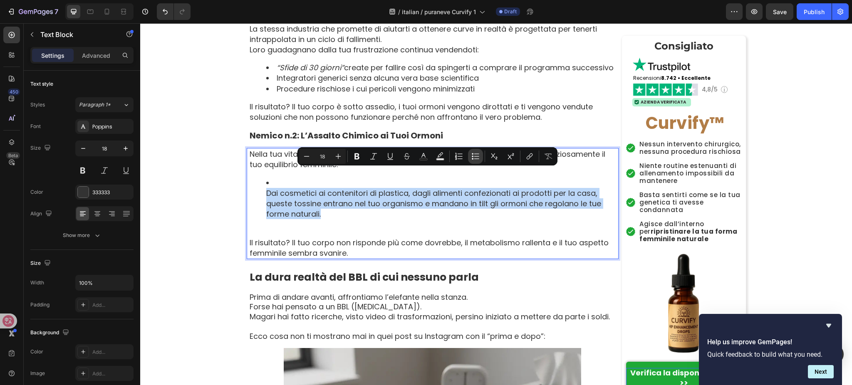
type input "18"
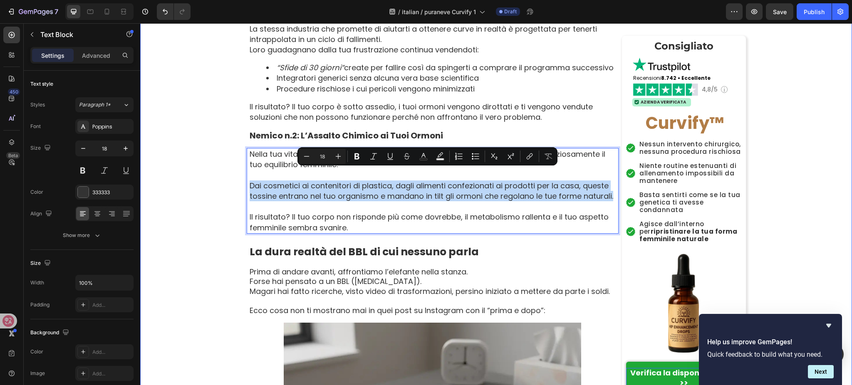
click at [209, 205] on div "Home › Benessere › Equilibrio Femminile › Curvify Heading ⁠⁠⁠⁠⁠⁠⁠ La Cospirazio…" at bounding box center [495, 376] width 711 height 3431
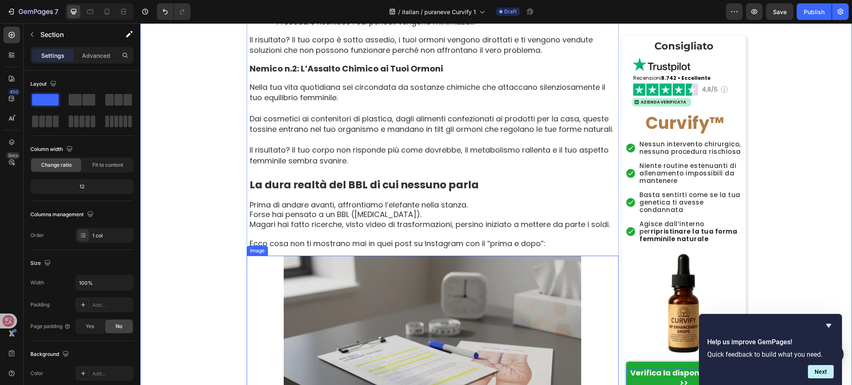
scroll to position [1461, 0]
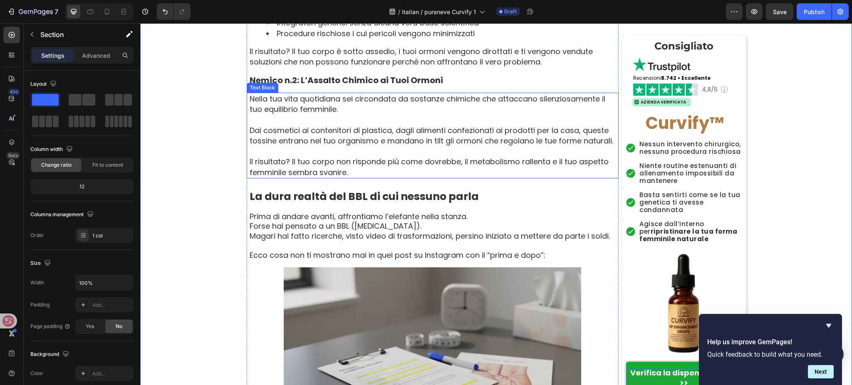
click at [338, 133] on p "Dai cosmetici ai contenitori di plastica, dagli alimenti confezionati ai prodot…" at bounding box center [433, 131] width 368 height 32
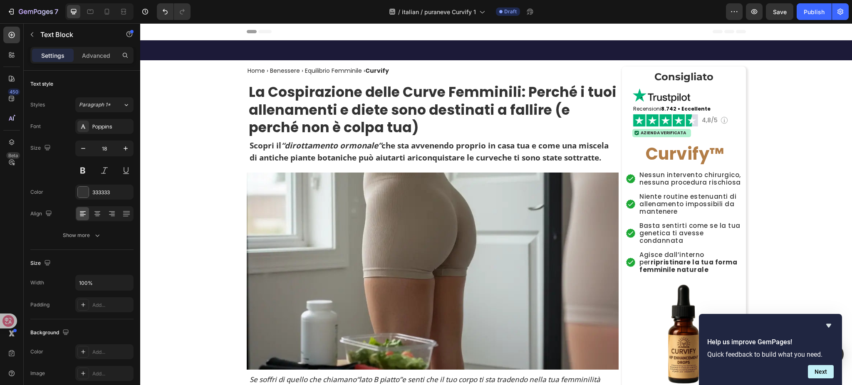
scroll to position [1461, 0]
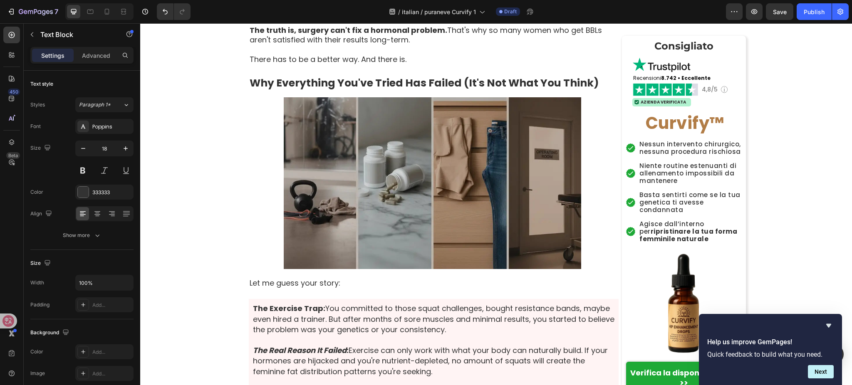
drag, startPoint x: 244, startPoint y: 116, endPoint x: 289, endPoint y: 117, distance: 44.9
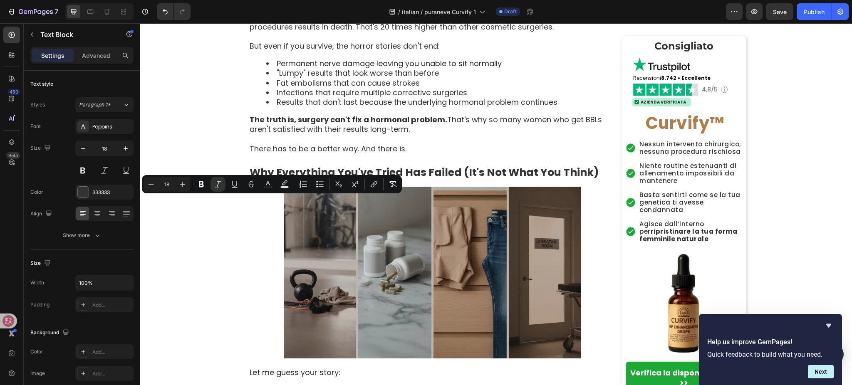
scroll to position [1350, 0]
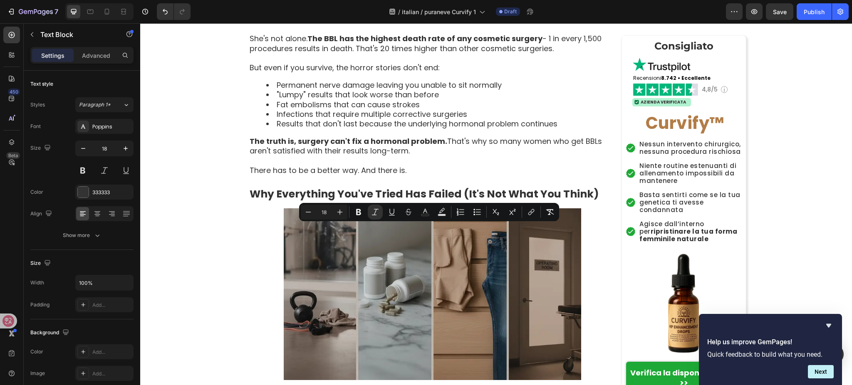
drag, startPoint x: 248, startPoint y: 230, endPoint x: 469, endPoint y: 247, distance: 221.9
click at [476, 209] on icon "Editor contextual toolbar" at bounding box center [477, 212] width 8 height 8
type input "18"
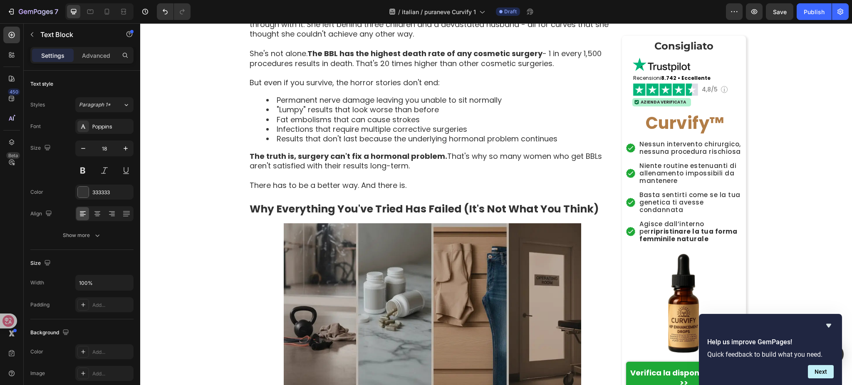
click at [208, 249] on div "Home › Benessere › Equilibrio Femminile › Curvify Heading ⁠⁠⁠⁠⁠⁠⁠ La Cospirazio…" at bounding box center [495, 240] width 711 height 3046
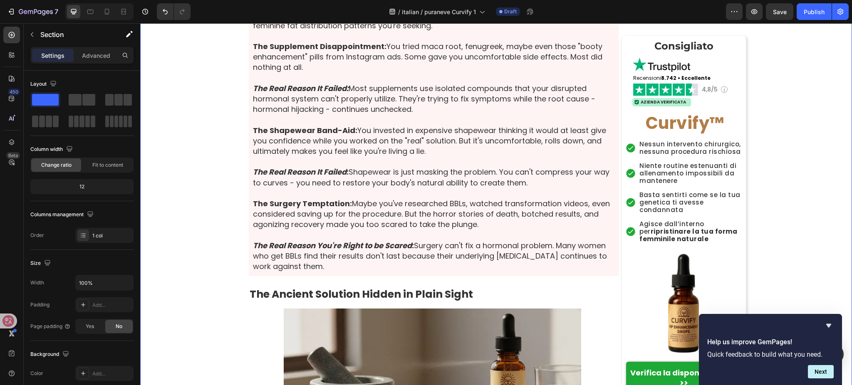
scroll to position [1849, 0]
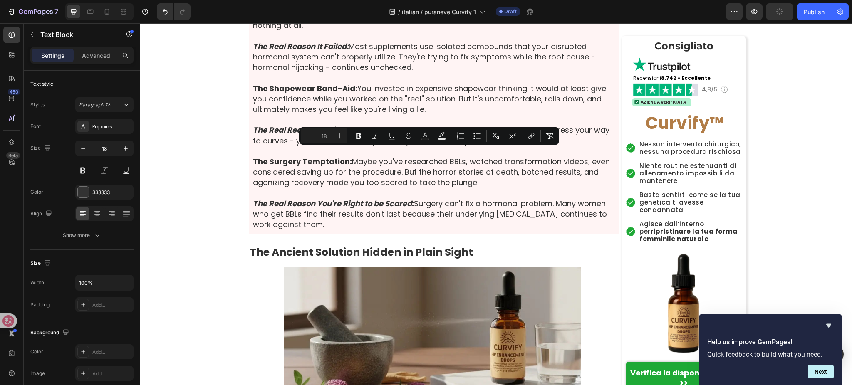
drag, startPoint x: 244, startPoint y: 153, endPoint x: 548, endPoint y: 193, distance: 307.4
click at [476, 136] on icon "Editor contextual toolbar" at bounding box center [477, 136] width 8 height 8
type input "18"
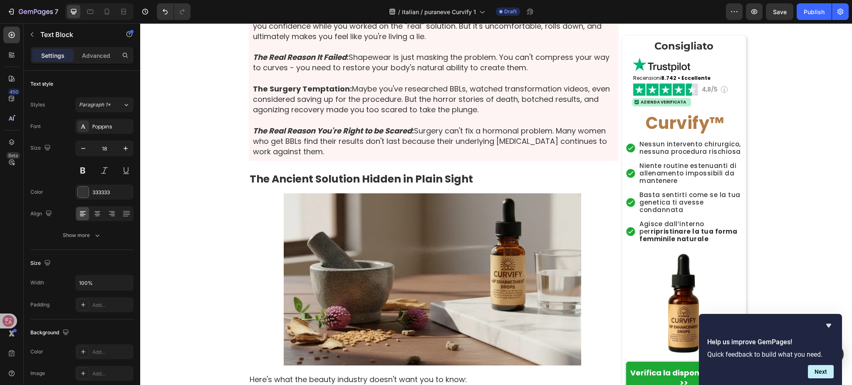
scroll to position [1960, 0]
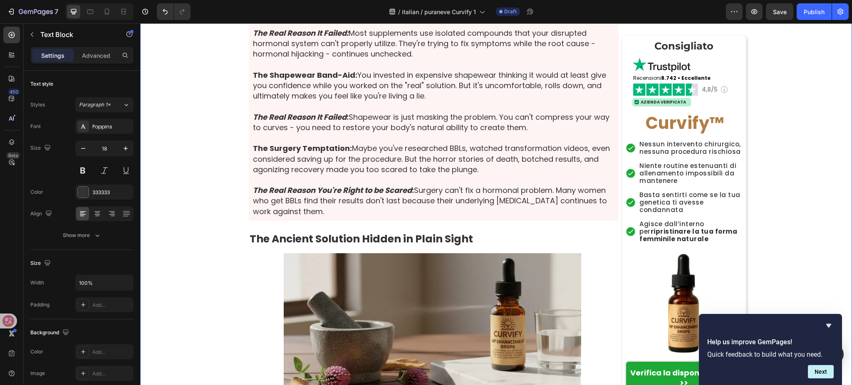
scroll to position [1904, 0]
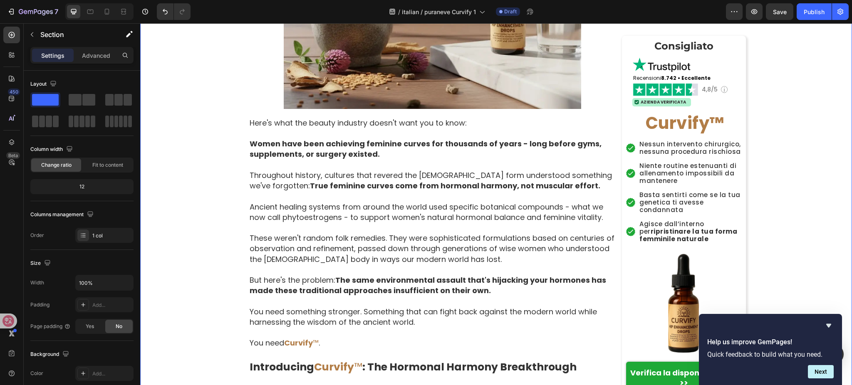
scroll to position [2292, 0]
